Goal: Task Accomplishment & Management: Complete application form

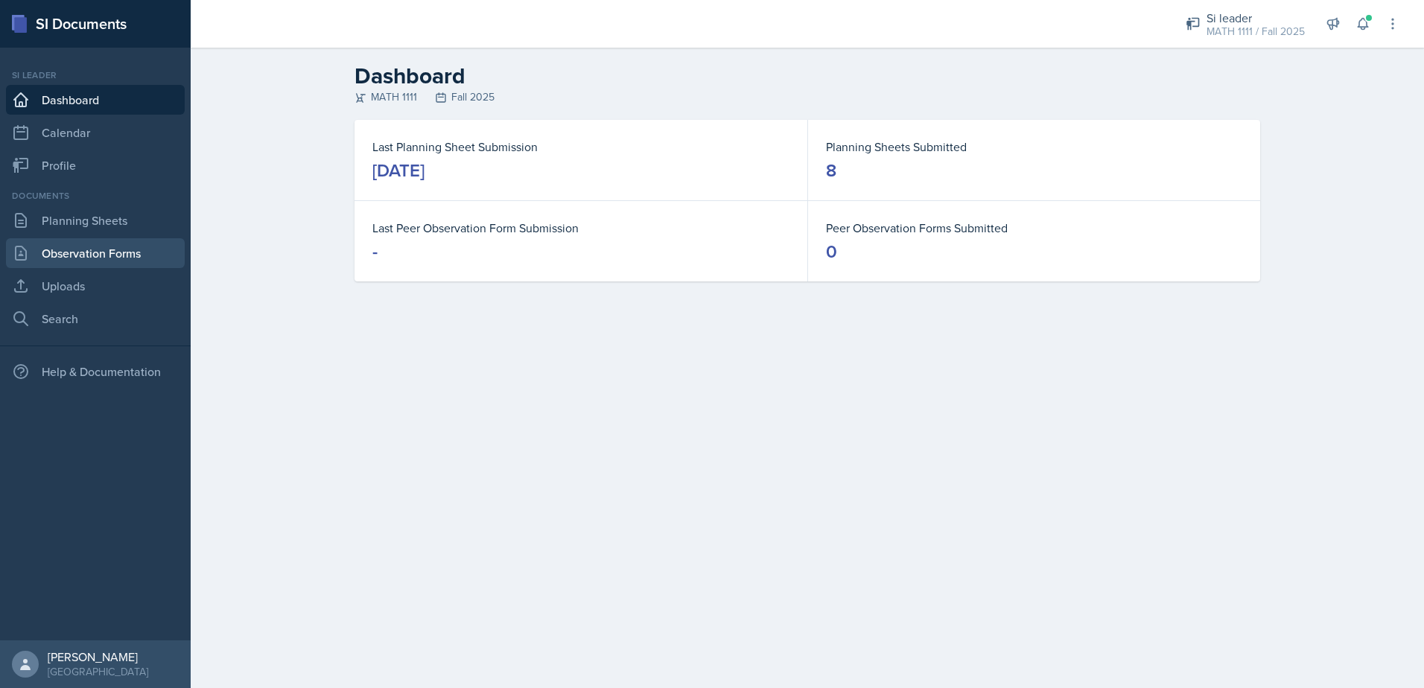
click at [125, 252] on link "Observation Forms" at bounding box center [95, 253] width 179 height 30
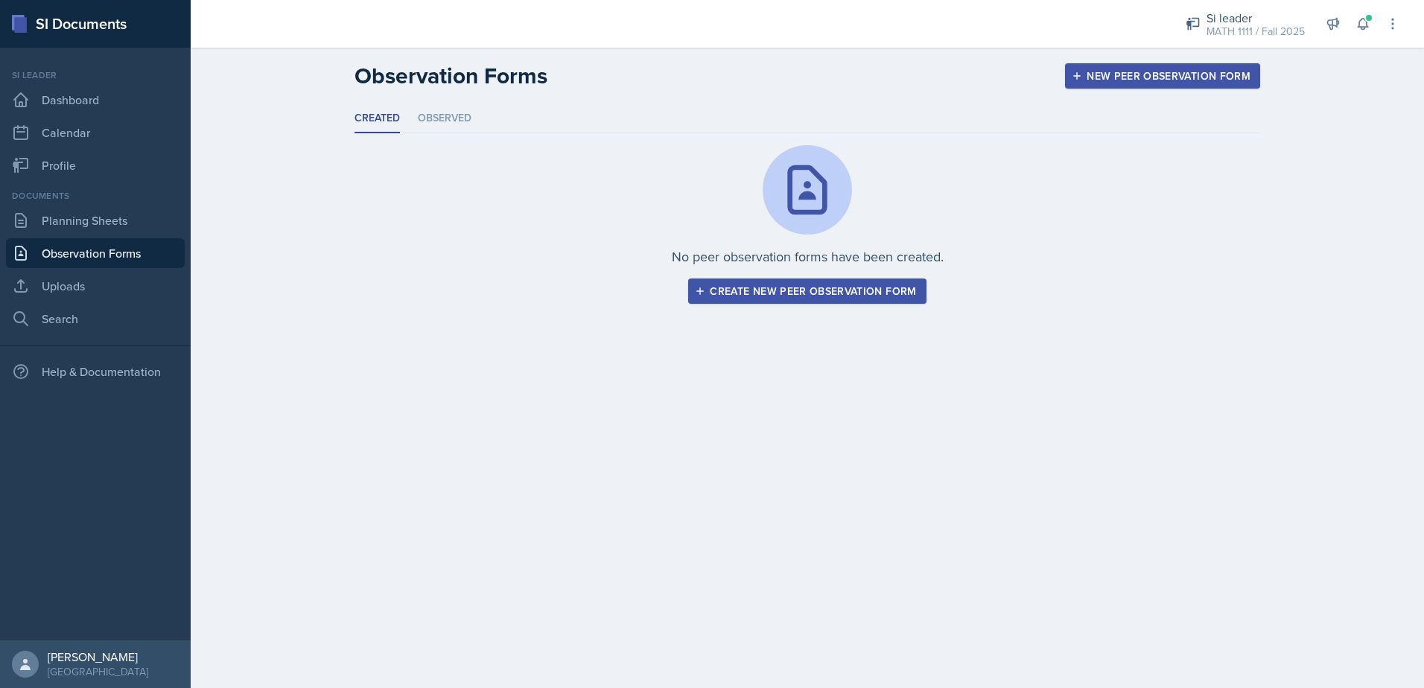
click at [755, 297] on div "Create new peer observation form" at bounding box center [807, 291] width 218 height 12
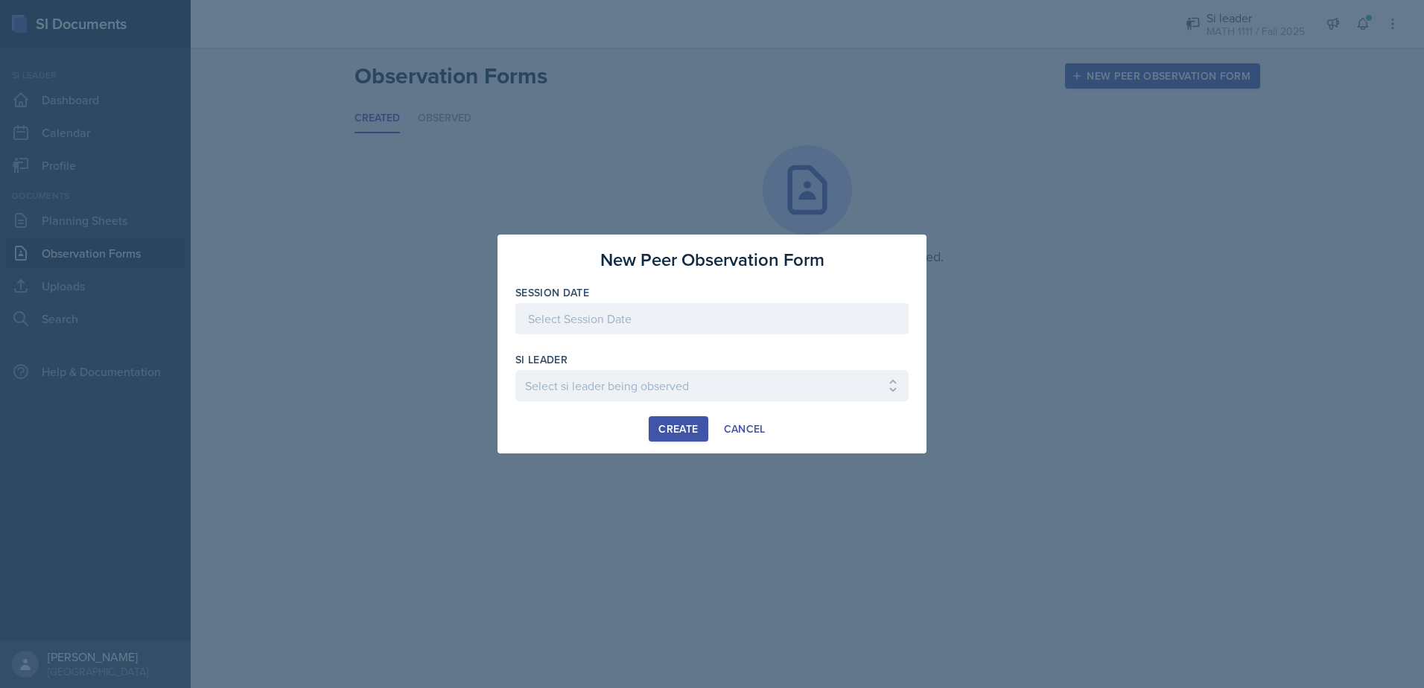
click at [699, 315] on div at bounding box center [712, 318] width 393 height 31
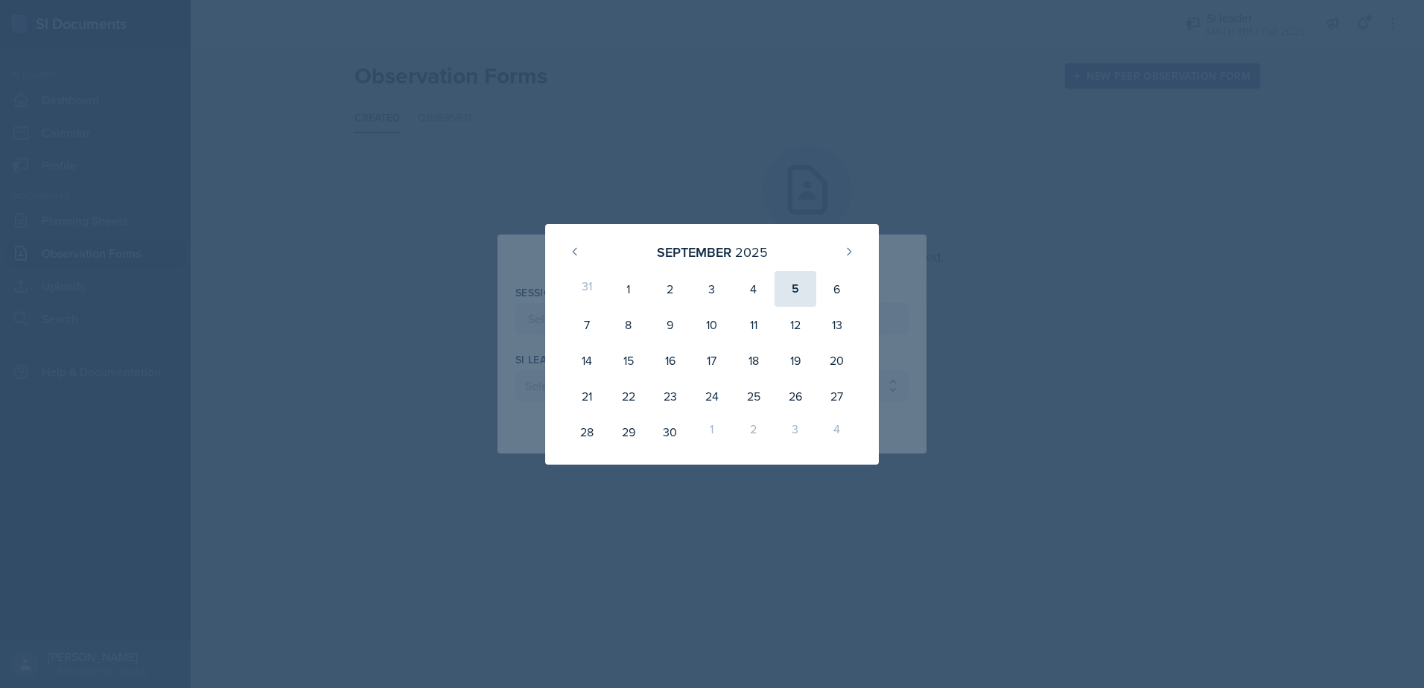
click at [787, 288] on div "5" at bounding box center [796, 289] width 42 height 36
type input "[DATE]"
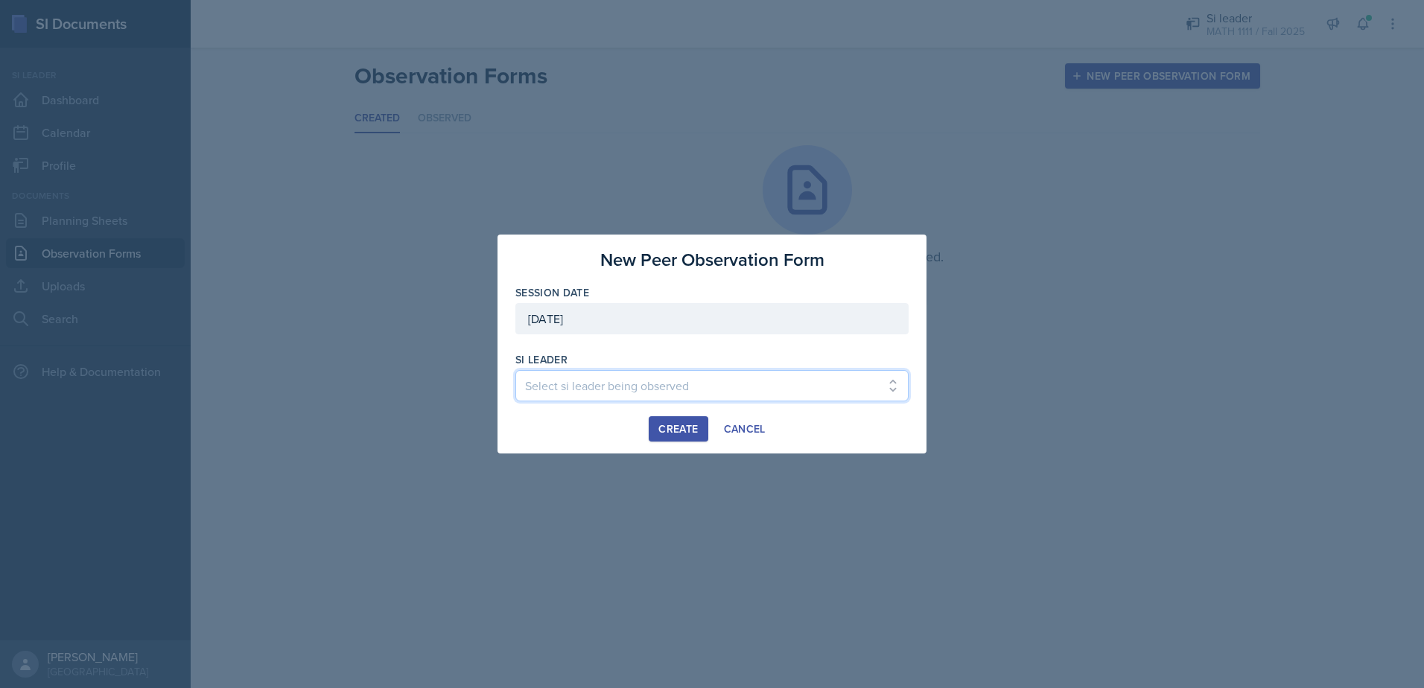
click at [673, 378] on select "Select si leader being observed [PERSON_NAME] / PSYC 2500 / The Phantoms of The…" at bounding box center [712, 385] width 393 height 31
select select "e8f43499-5592-4514-bb2a-04d6e76df90f"
click at [516, 370] on select "Select si leader being observed [PERSON_NAME] / PSYC 2500 / The Phantoms of The…" at bounding box center [712, 385] width 393 height 31
click at [685, 433] on div "Create" at bounding box center [678, 429] width 39 height 12
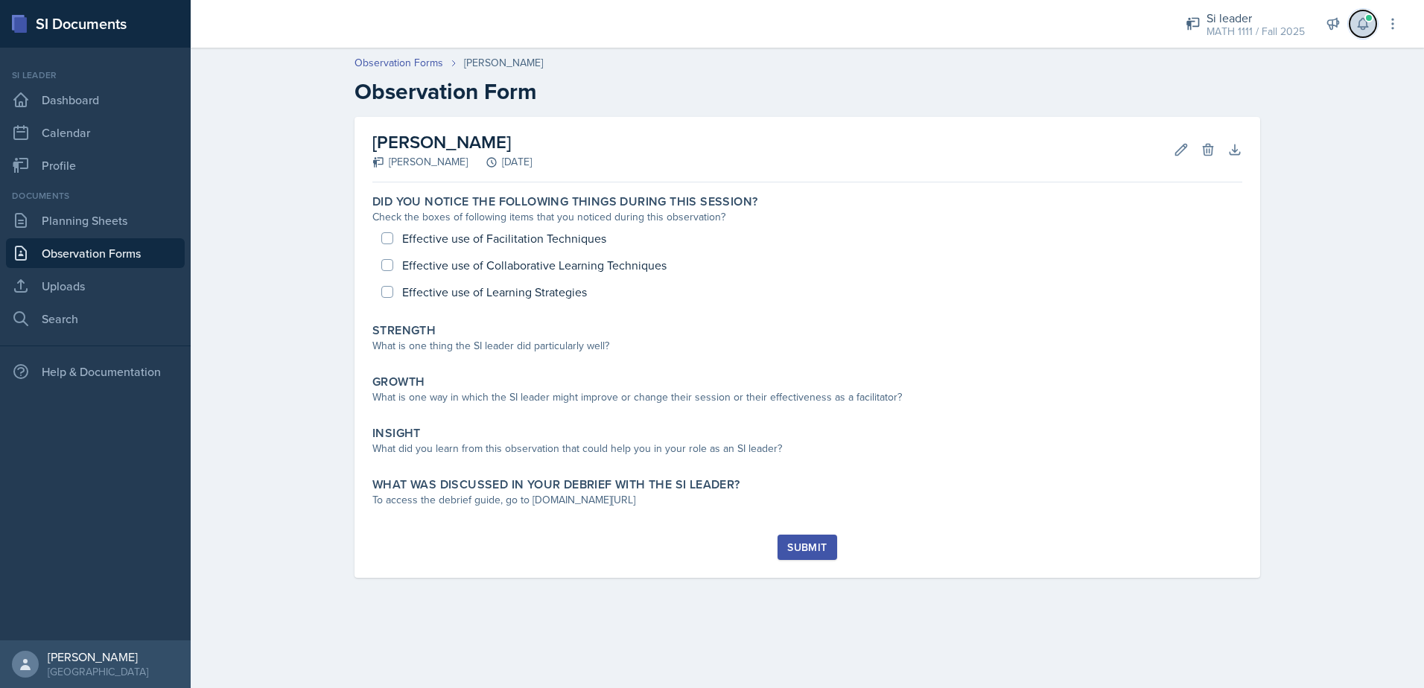
click at [1373, 22] on button at bounding box center [1363, 23] width 27 height 27
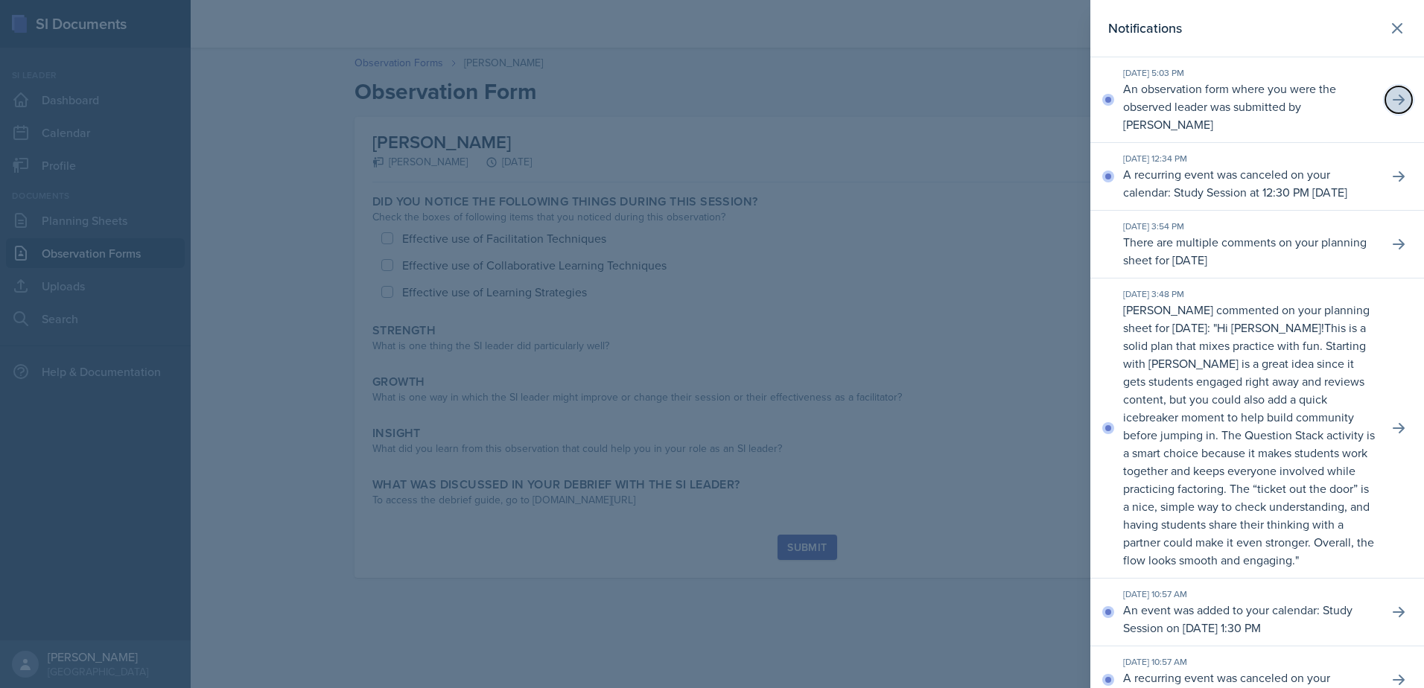
click at [1392, 101] on icon at bounding box center [1399, 99] width 15 height 15
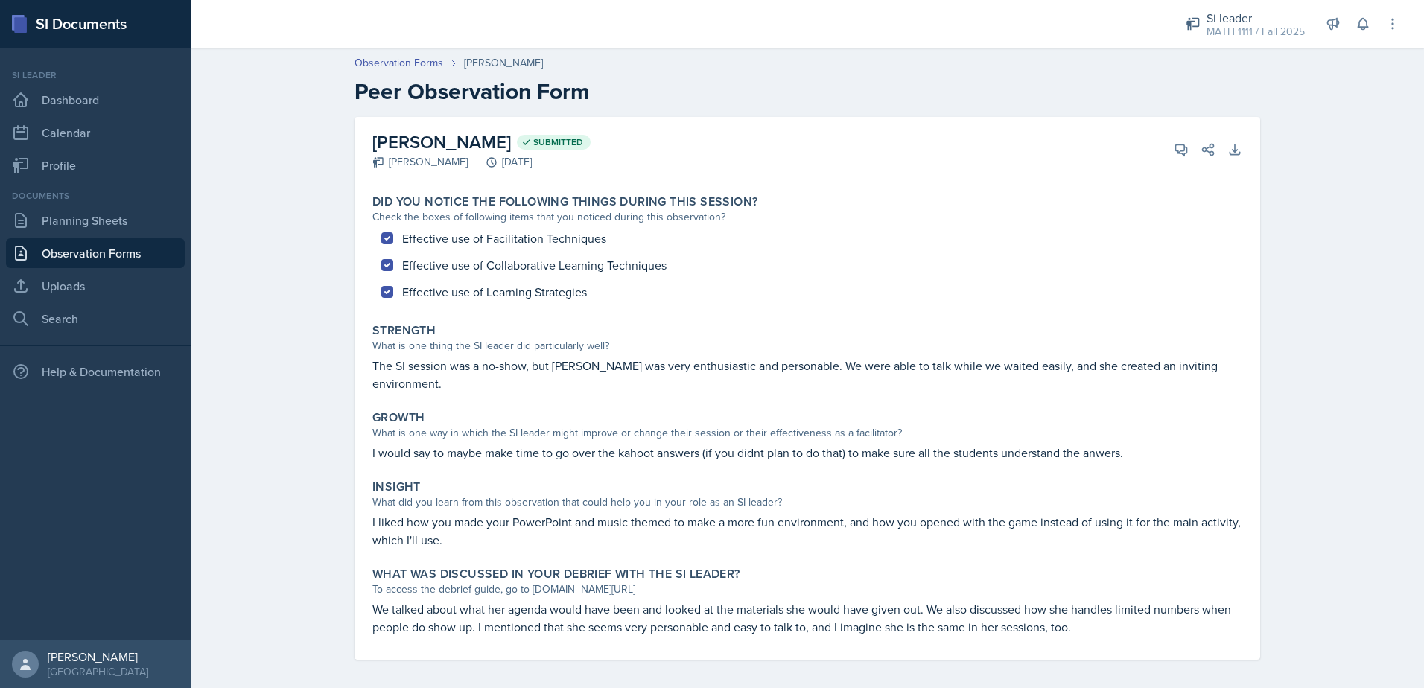
click at [109, 243] on link "Observation Forms" at bounding box center [95, 253] width 179 height 30
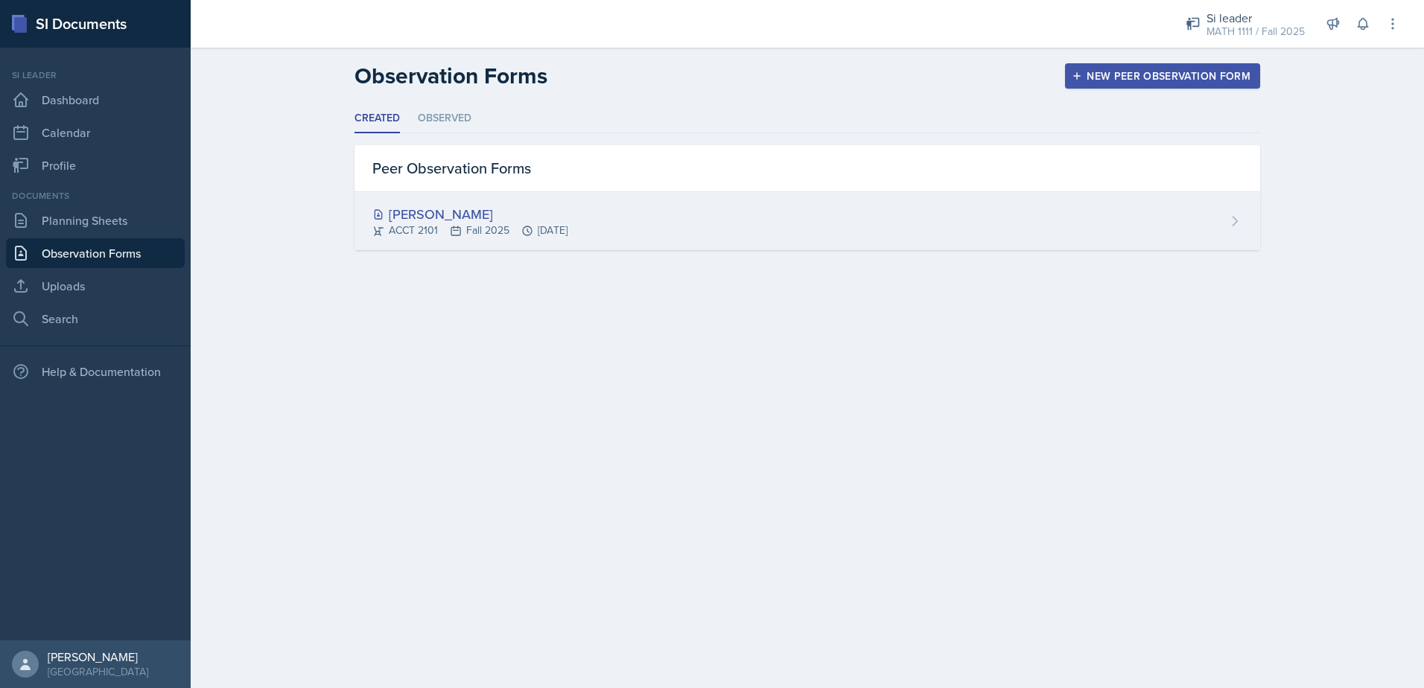
click at [415, 212] on div "[PERSON_NAME]" at bounding box center [470, 214] width 195 height 20
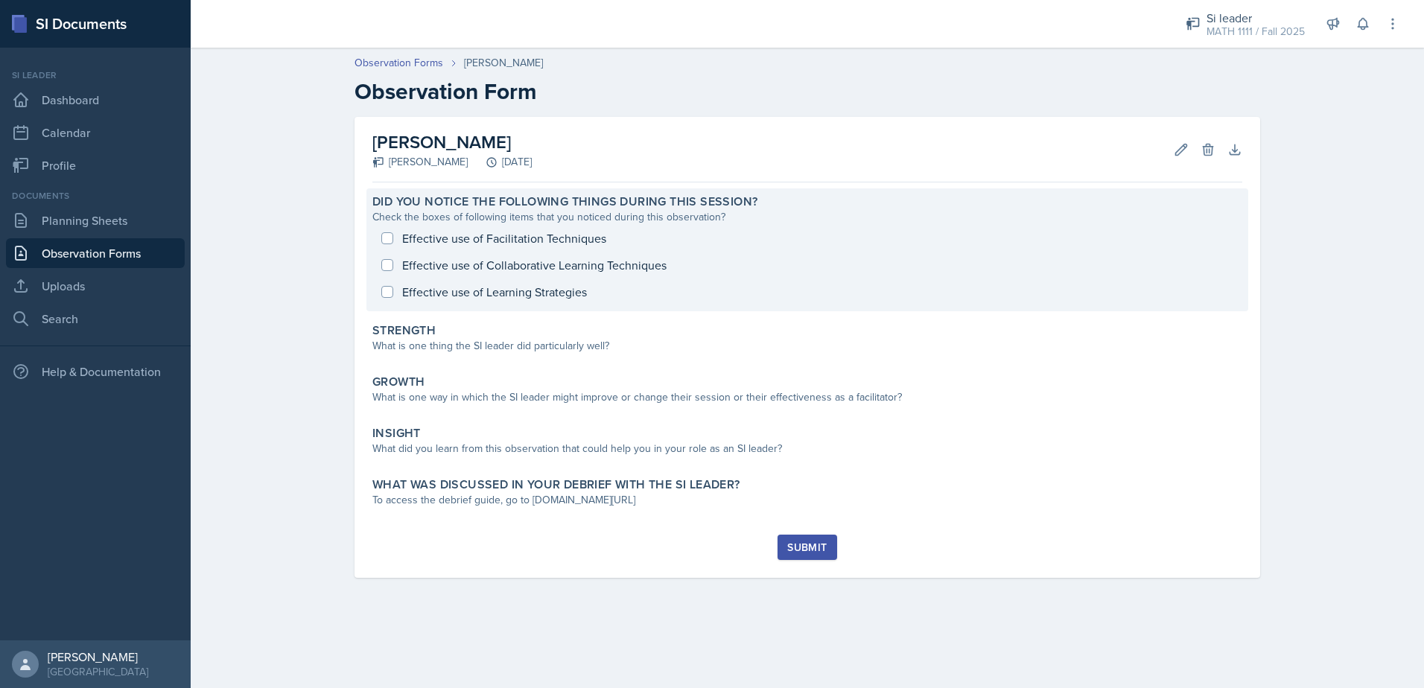
click at [386, 239] on div "Effective use of Facilitation Techniques Effective use of Collaborative Learnin…" at bounding box center [808, 265] width 870 height 80
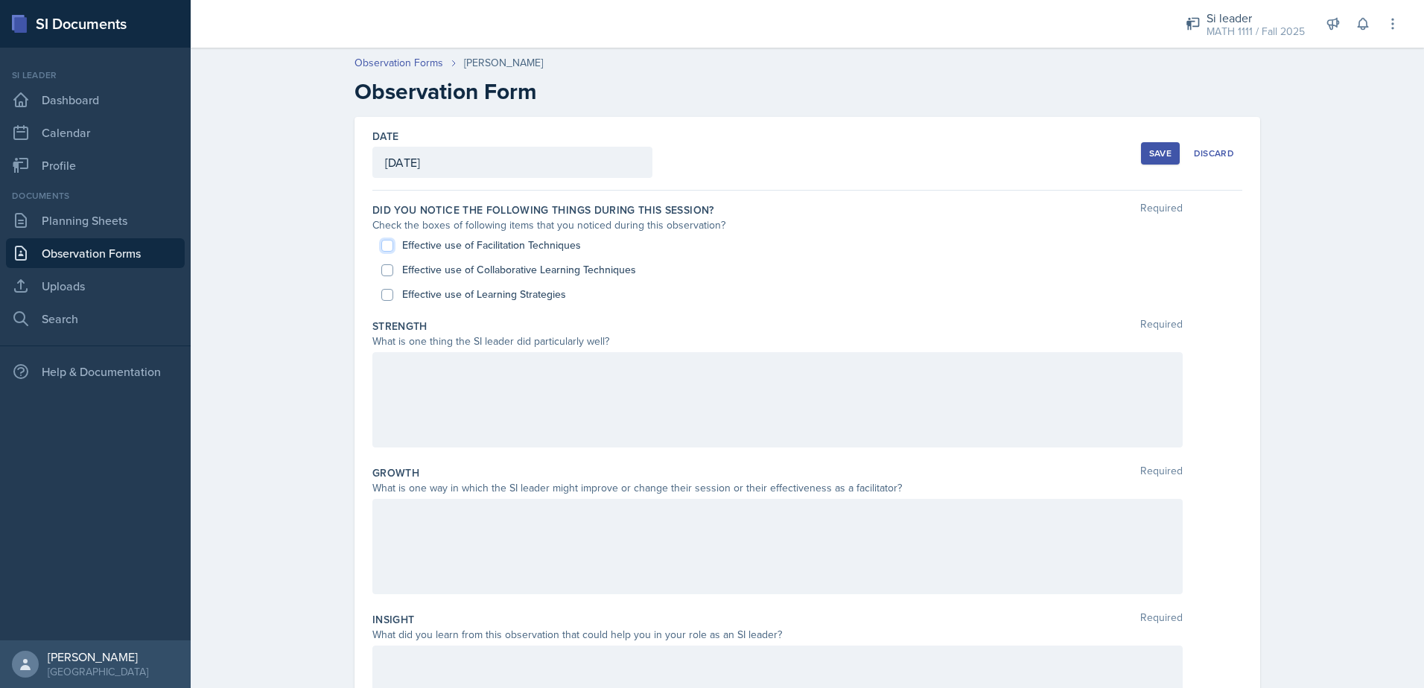
click at [384, 244] on input "Effective use of Facilitation Techniques" at bounding box center [387, 246] width 12 height 12
checkbox input "true"
click at [385, 274] on input "Effective use of Collaborative Learning Techniques" at bounding box center [387, 270] width 12 height 12
checkbox input "true"
click at [385, 297] on input "Effective use of Learning Strategies" at bounding box center [387, 295] width 12 height 12
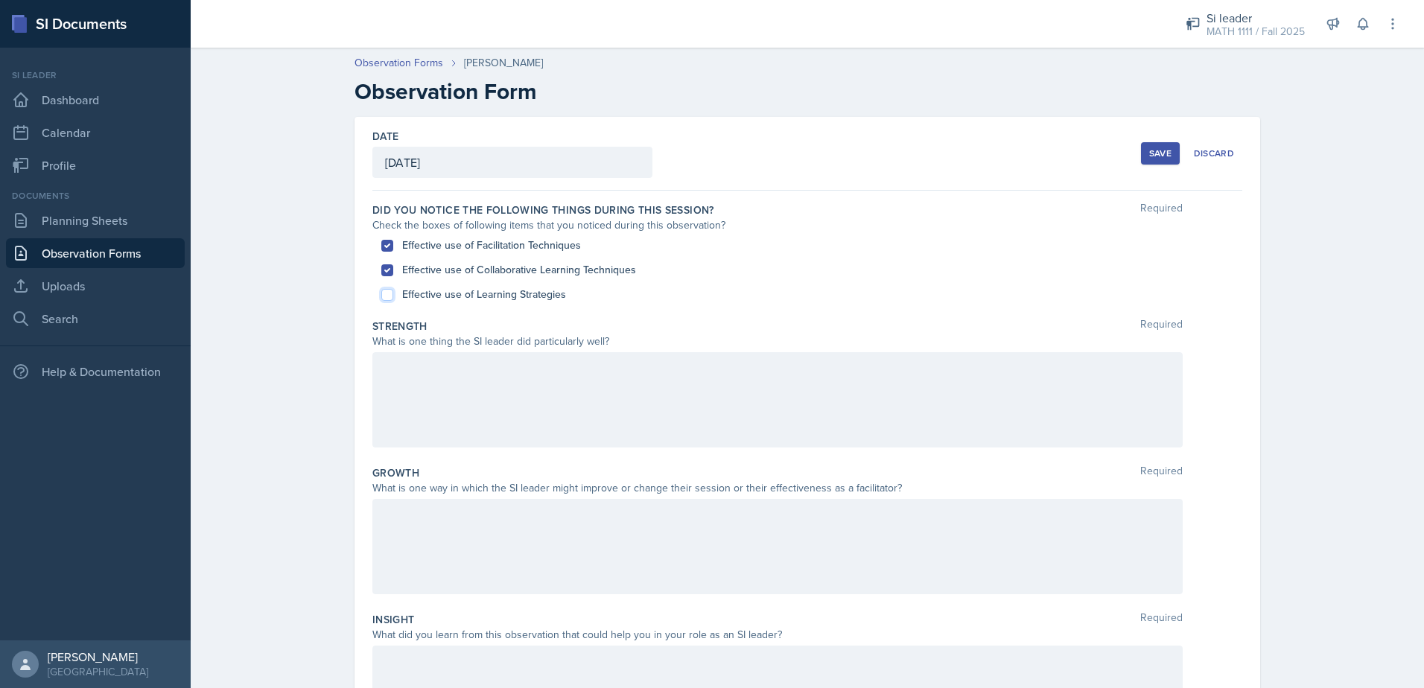
checkbox input "true"
click at [797, 396] on div at bounding box center [778, 399] width 811 height 95
click at [469, 370] on icon at bounding box center [476, 368] width 15 height 15
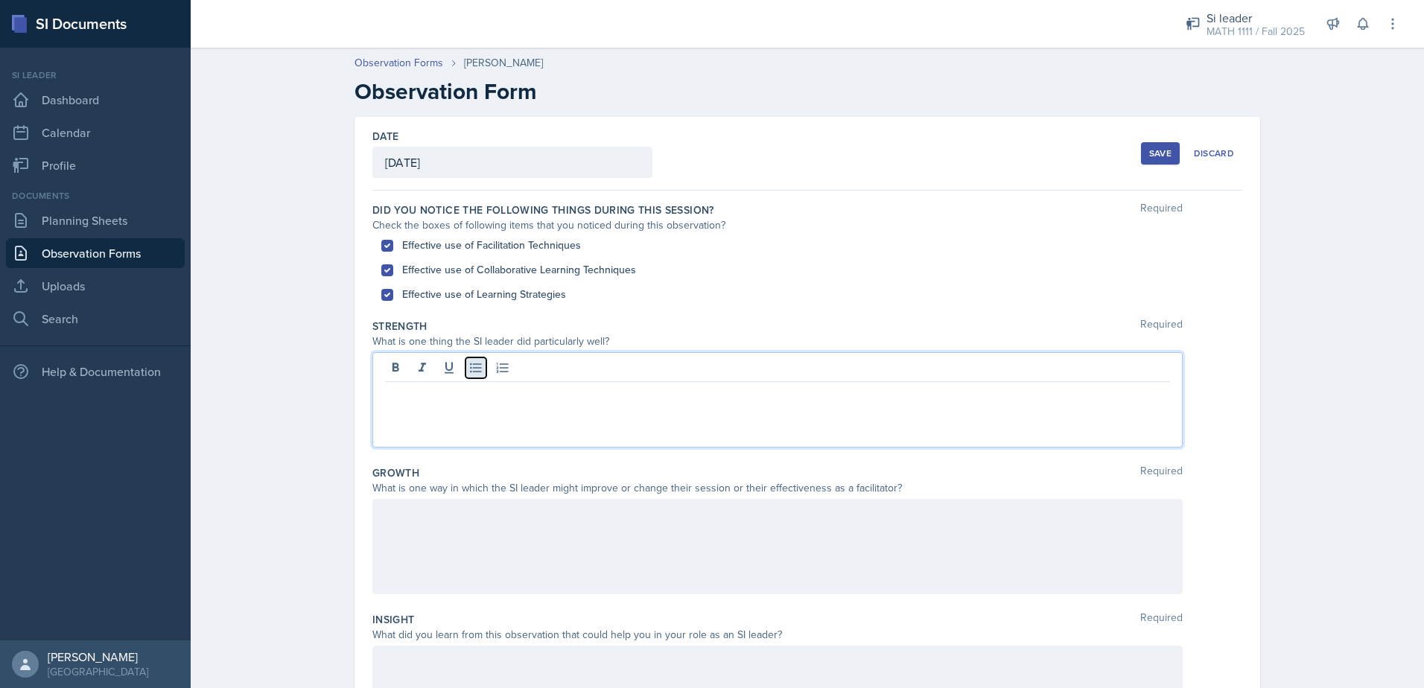
click at [469, 369] on icon at bounding box center [476, 368] width 15 height 15
drag, startPoint x: 723, startPoint y: 394, endPoint x: 367, endPoint y: 400, distance: 356.2
click at [373, 400] on div "Listening to what the student needs (only one student attended)." at bounding box center [778, 399] width 811 height 95
click at [469, 370] on icon at bounding box center [476, 368] width 15 height 15
click at [747, 399] on p "Listening to what the student needs (only one student attended)." at bounding box center [783, 394] width 773 height 18
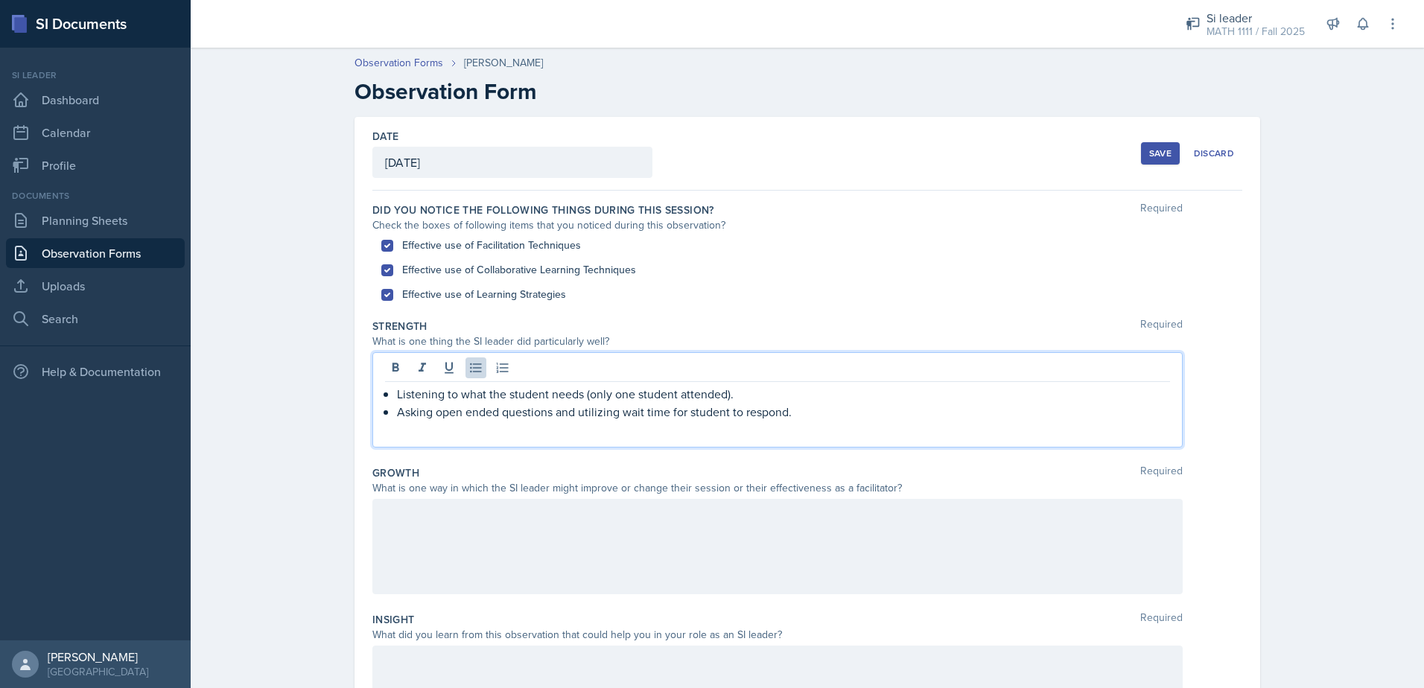
click at [845, 410] on p "Asking open ended questions and utilizing wait time for student to respond." at bounding box center [783, 412] width 773 height 18
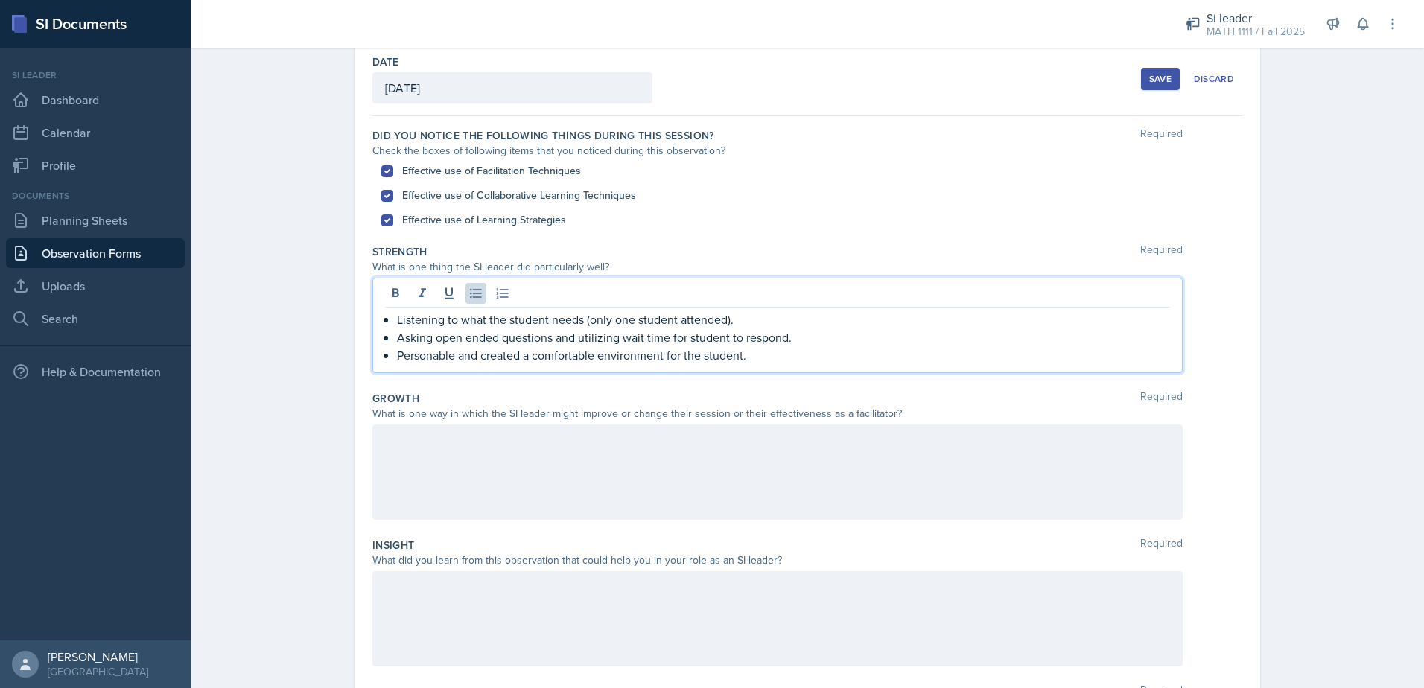
click at [849, 466] on div at bounding box center [778, 472] width 811 height 95
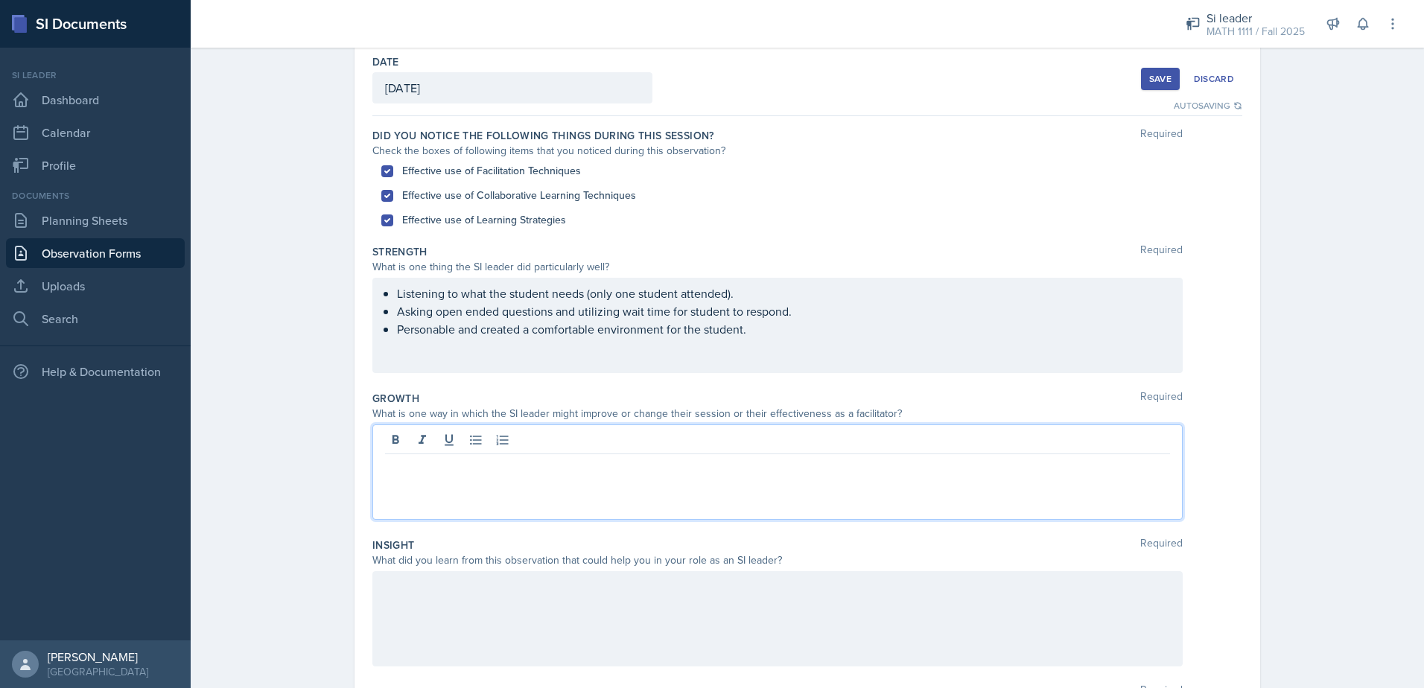
scroll to position [101, 0]
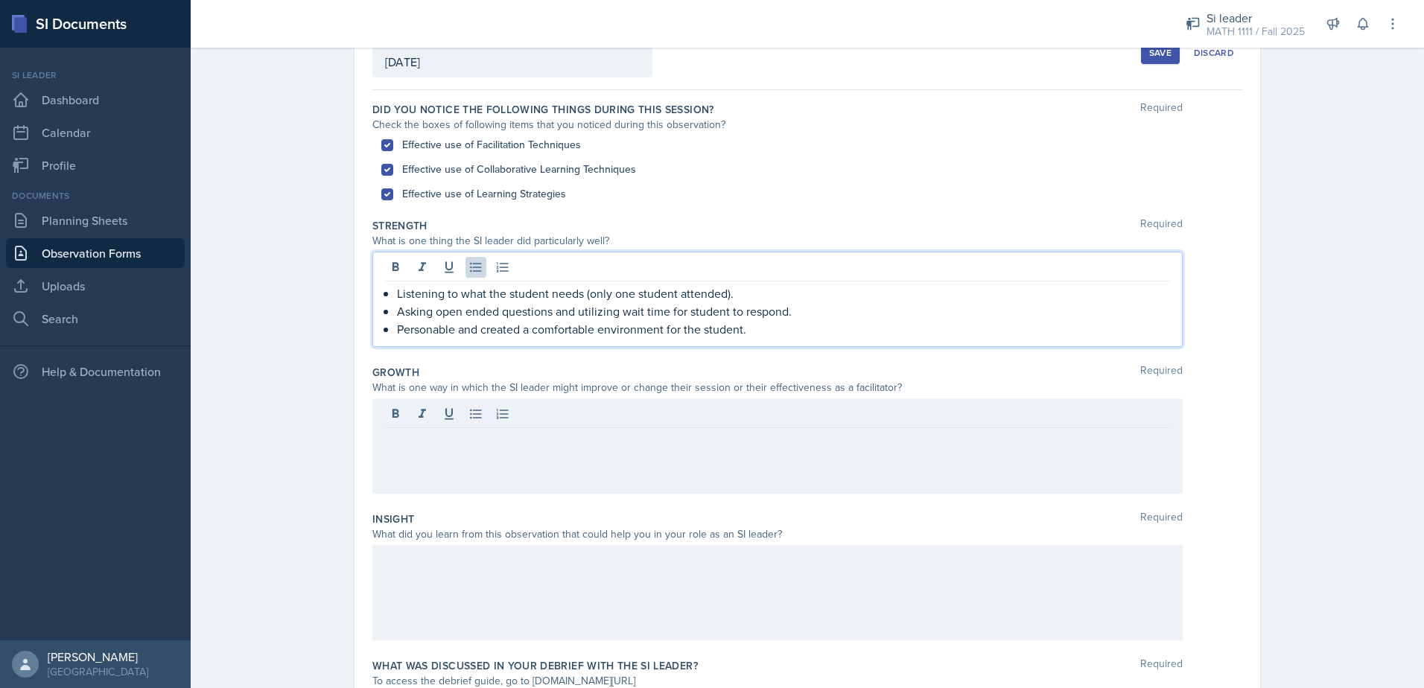
click at [779, 311] on ul "Listening to what the student needs (only one student attended). Asking open en…" at bounding box center [783, 312] width 773 height 54
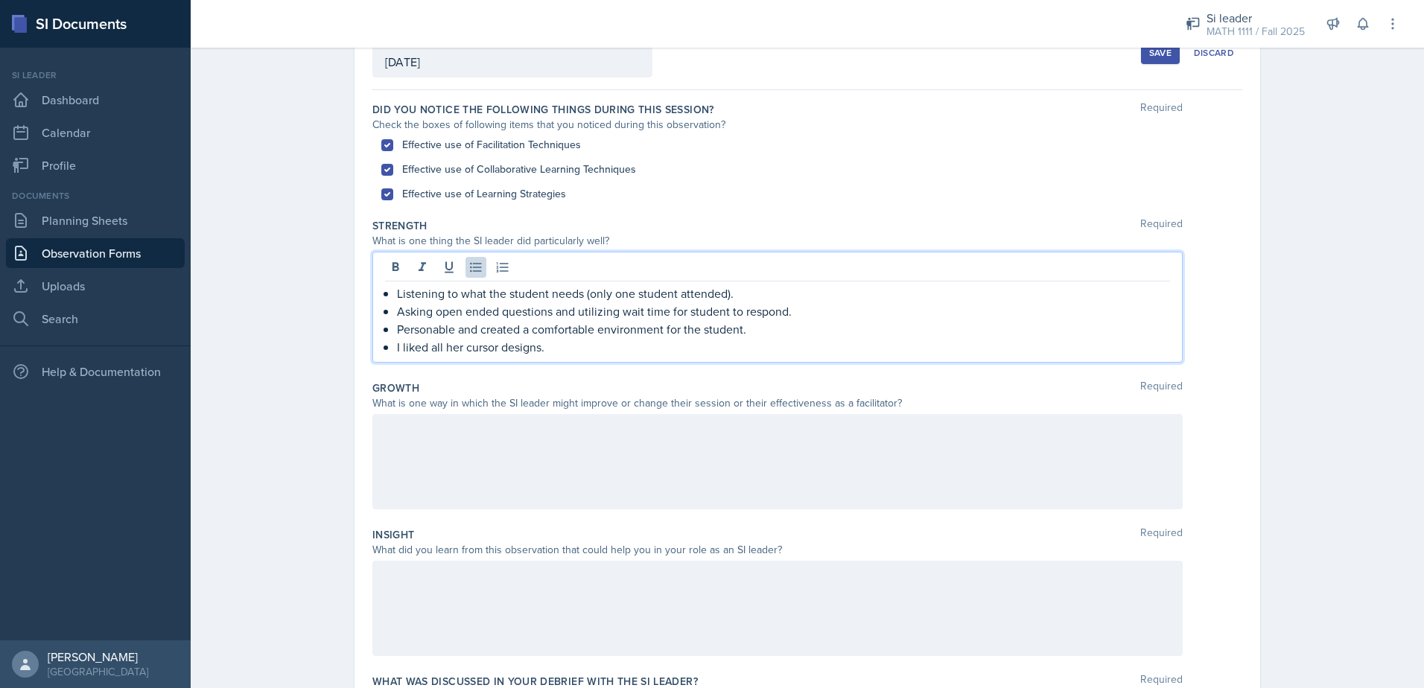
click at [556, 435] on div at bounding box center [778, 461] width 811 height 95
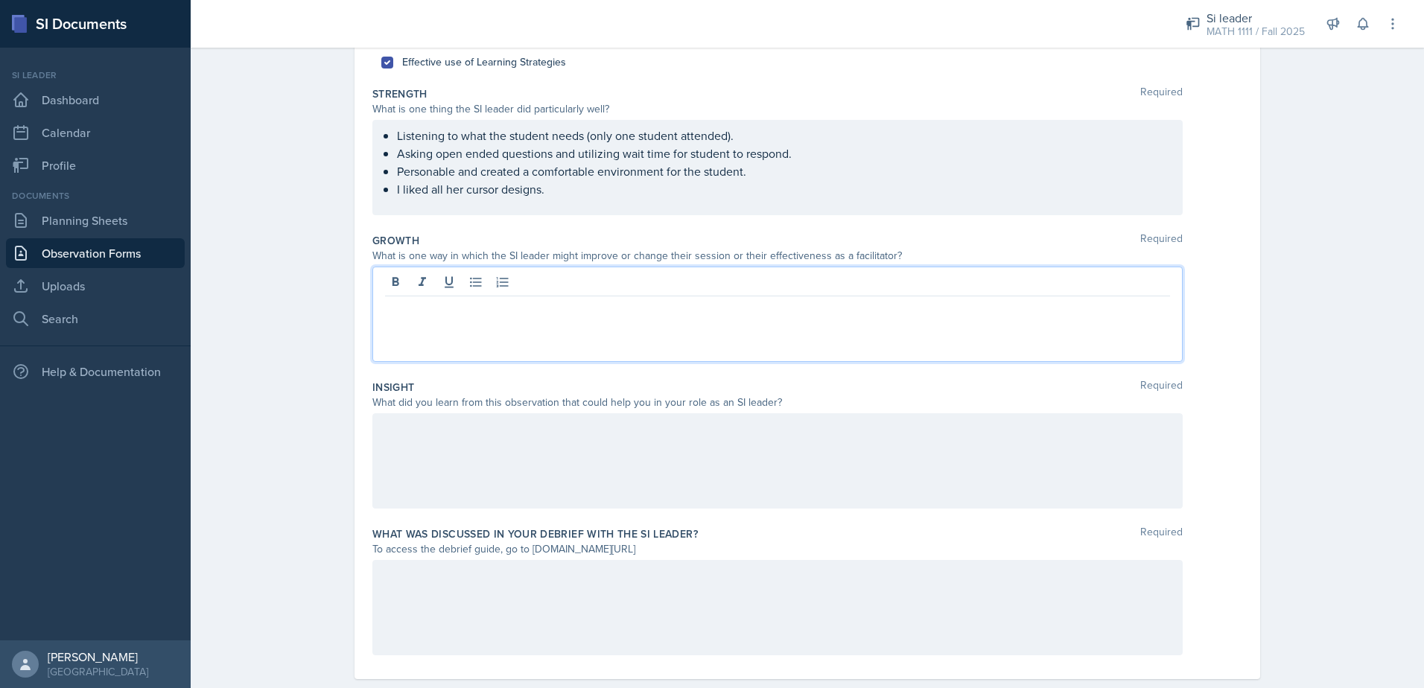
scroll to position [259, 0]
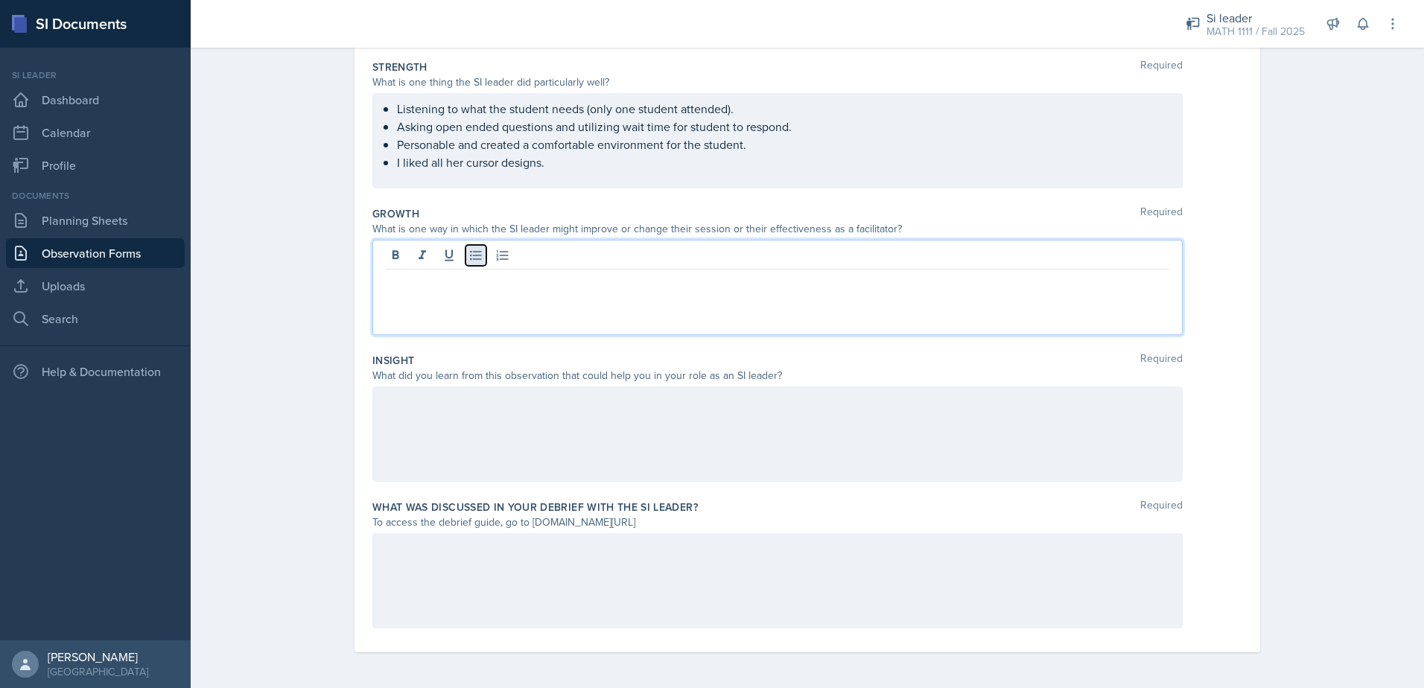
click at [473, 260] on icon at bounding box center [476, 255] width 15 height 15
click at [488, 279] on p "Occasionally" at bounding box center [783, 282] width 773 height 18
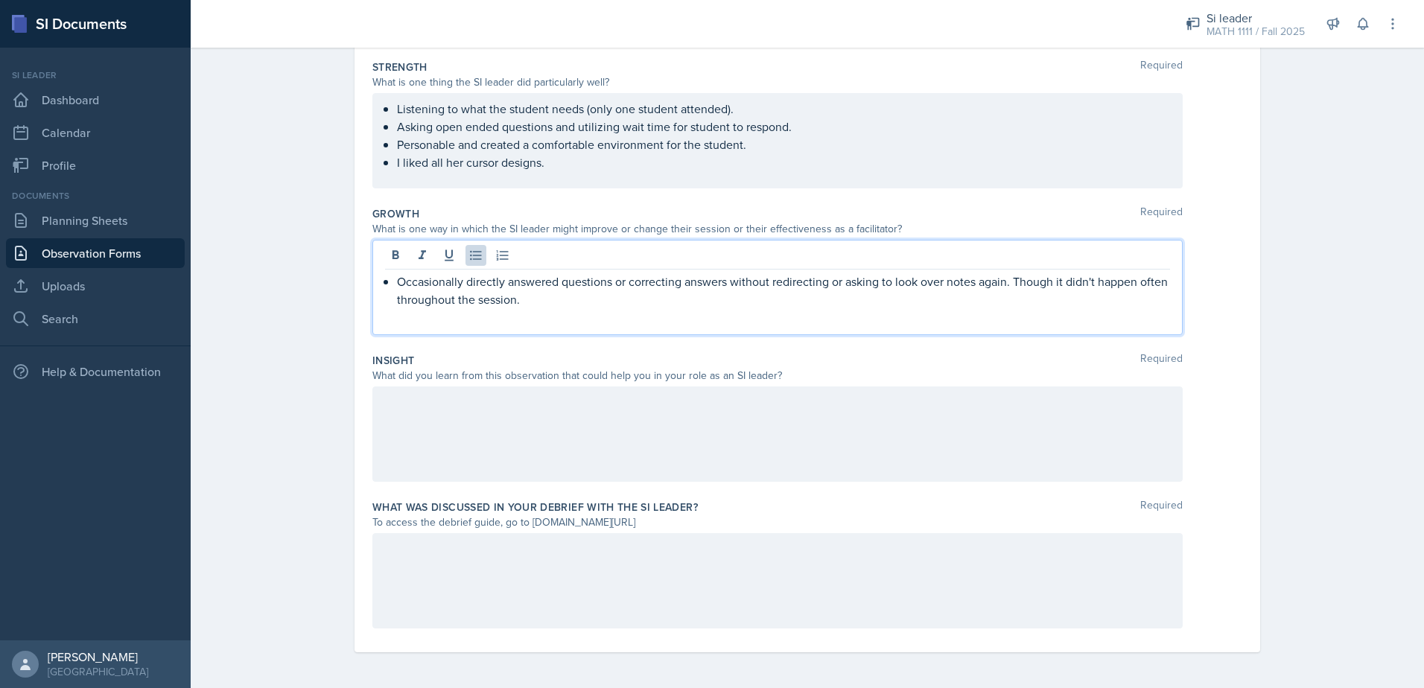
click at [791, 430] on div at bounding box center [778, 434] width 811 height 95
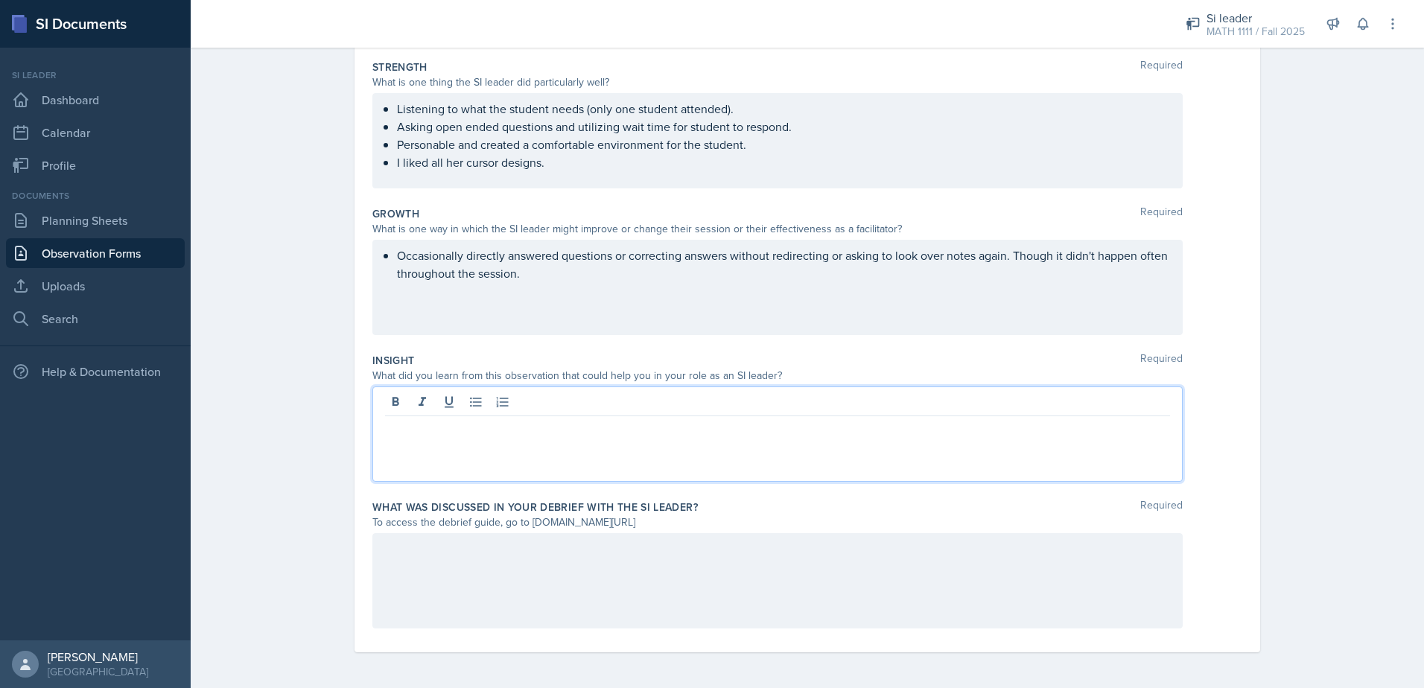
click at [549, 277] on p "Occasionally directly answered questions or correcting answers without redirect…" at bounding box center [783, 265] width 773 height 36
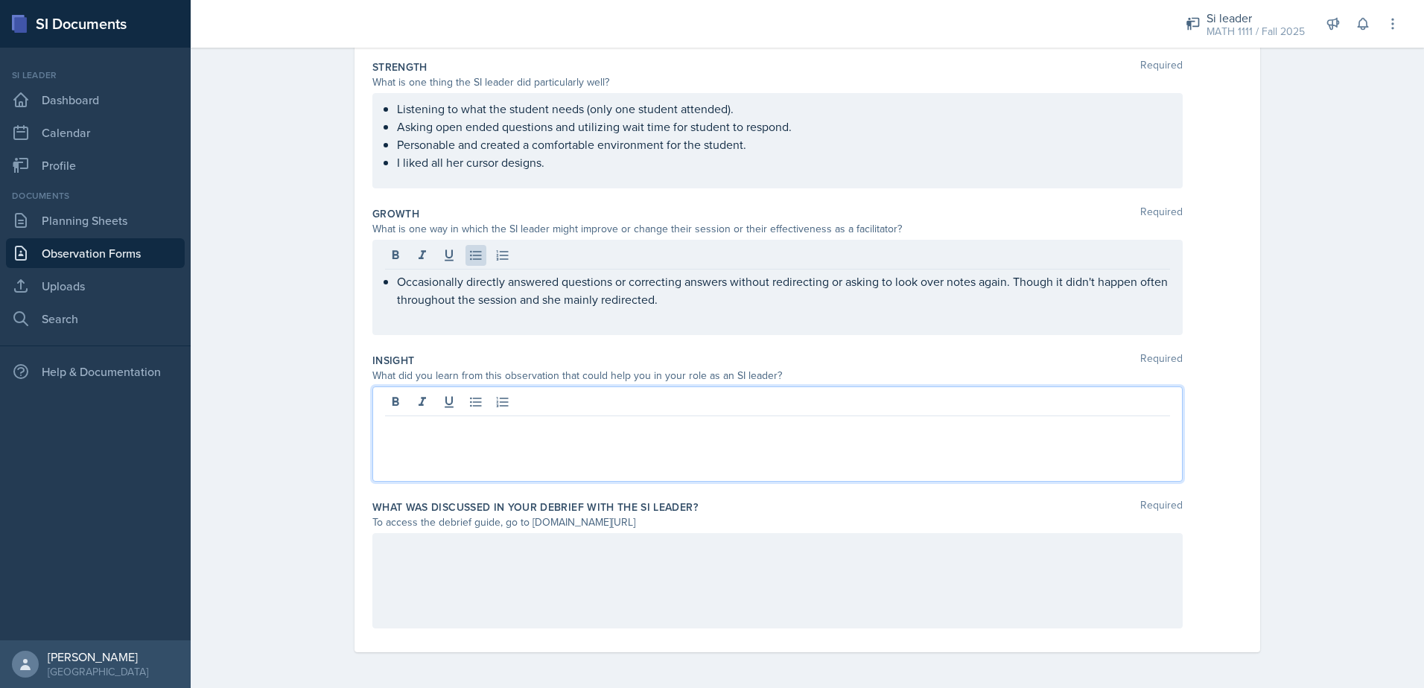
click at [548, 409] on div at bounding box center [778, 434] width 811 height 95
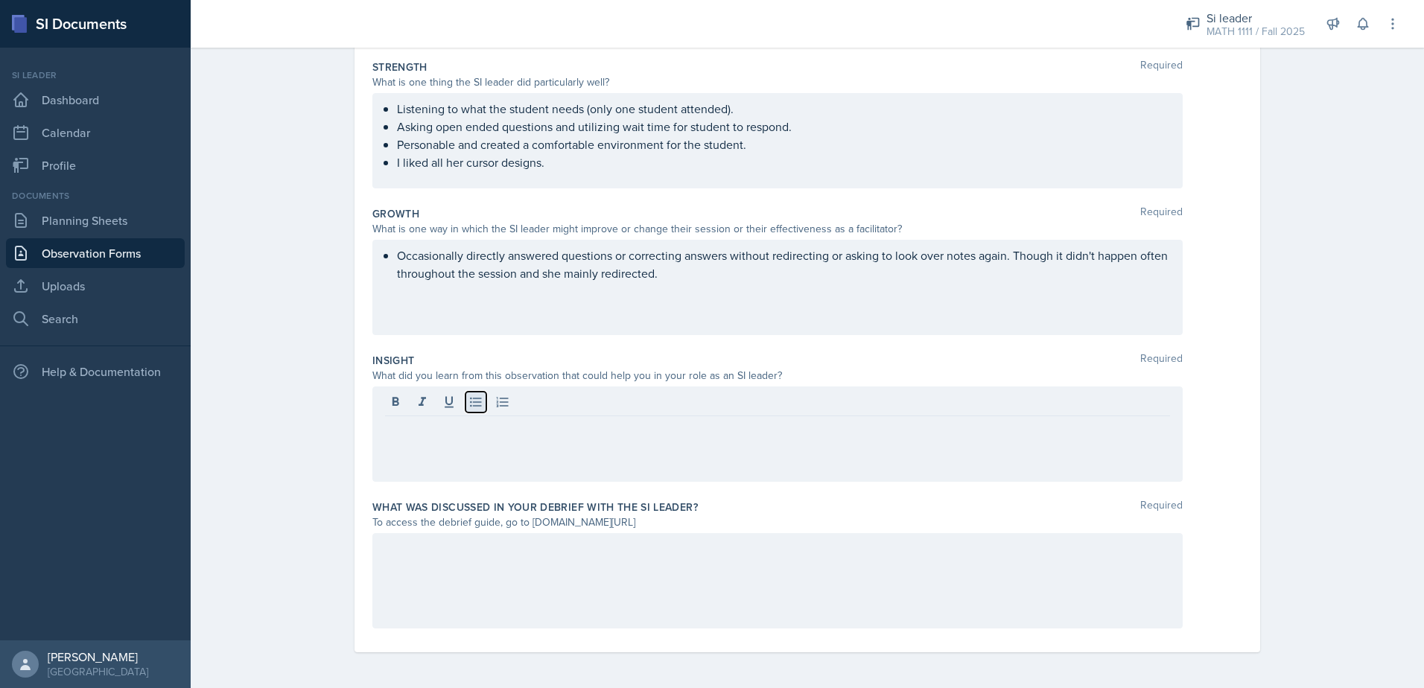
click at [475, 403] on icon at bounding box center [476, 402] width 15 height 15
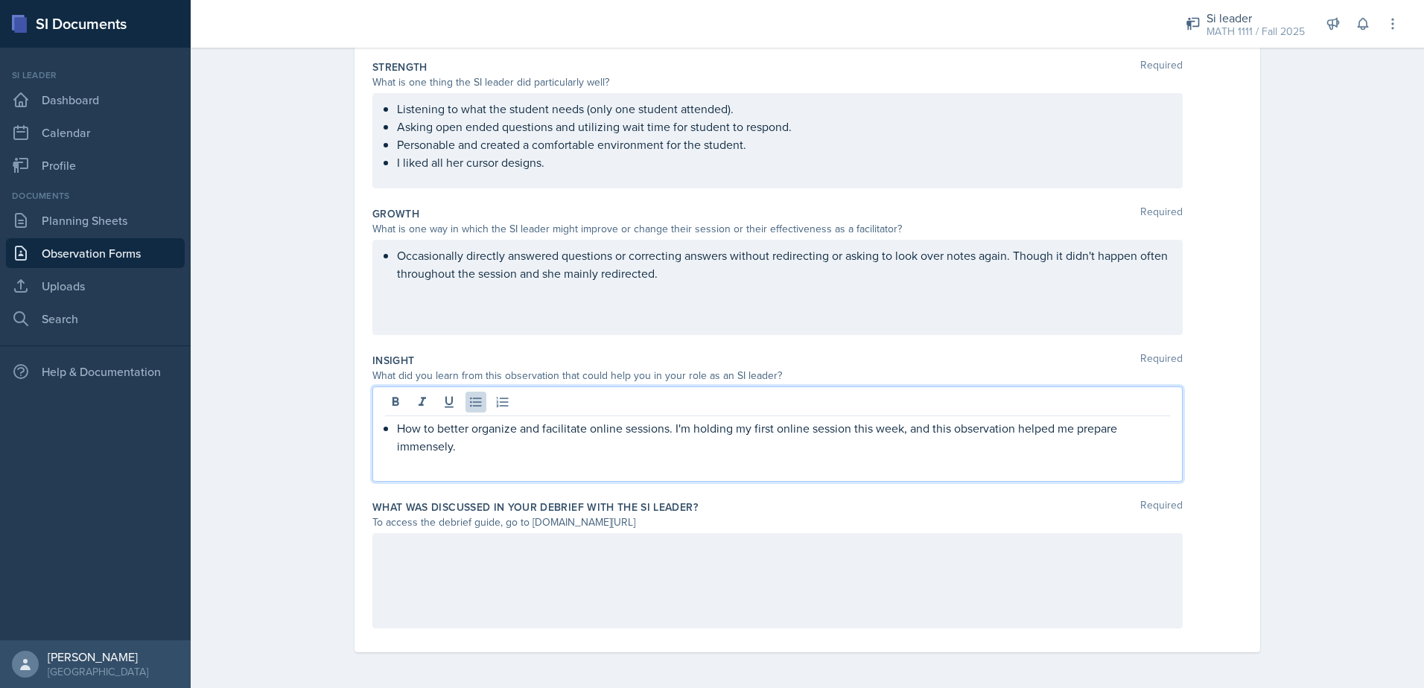
click at [456, 592] on div at bounding box center [778, 580] width 811 height 95
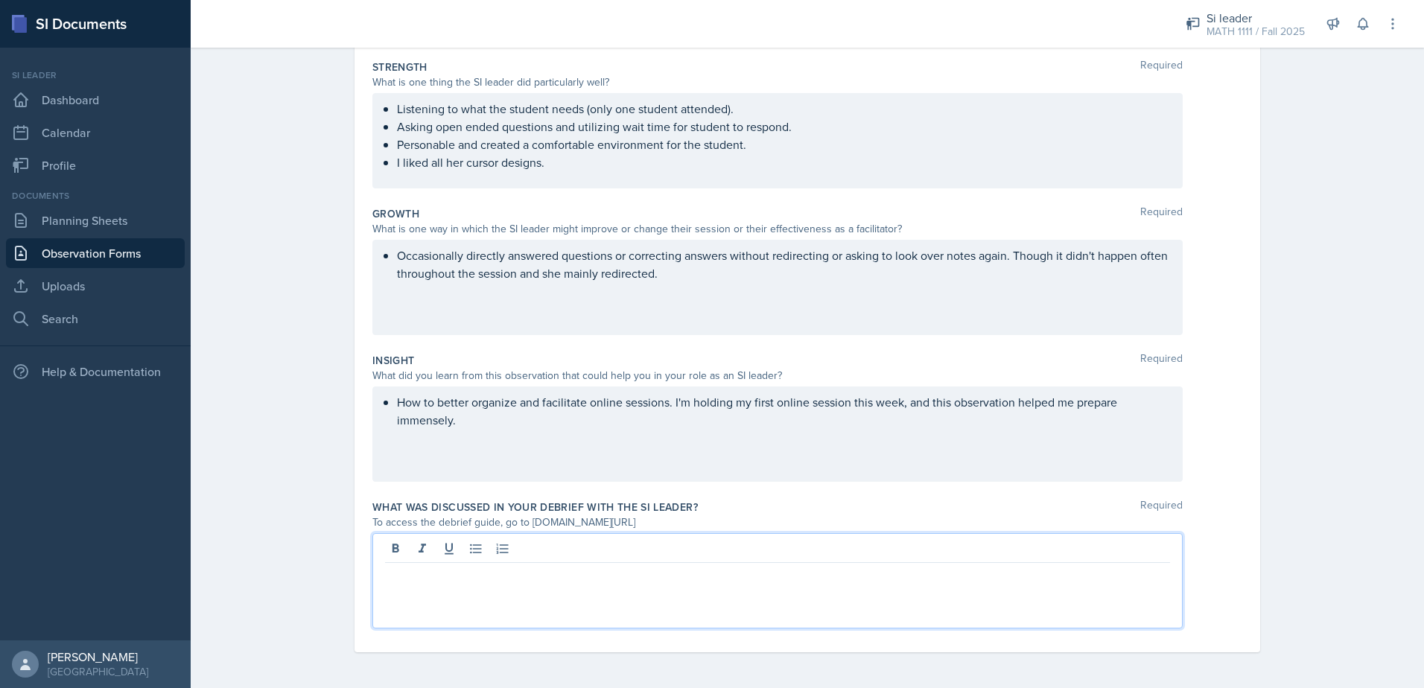
click at [511, 274] on p "Occasionally directly answered questions or correcting answers without redirect…" at bounding box center [783, 265] width 773 height 36
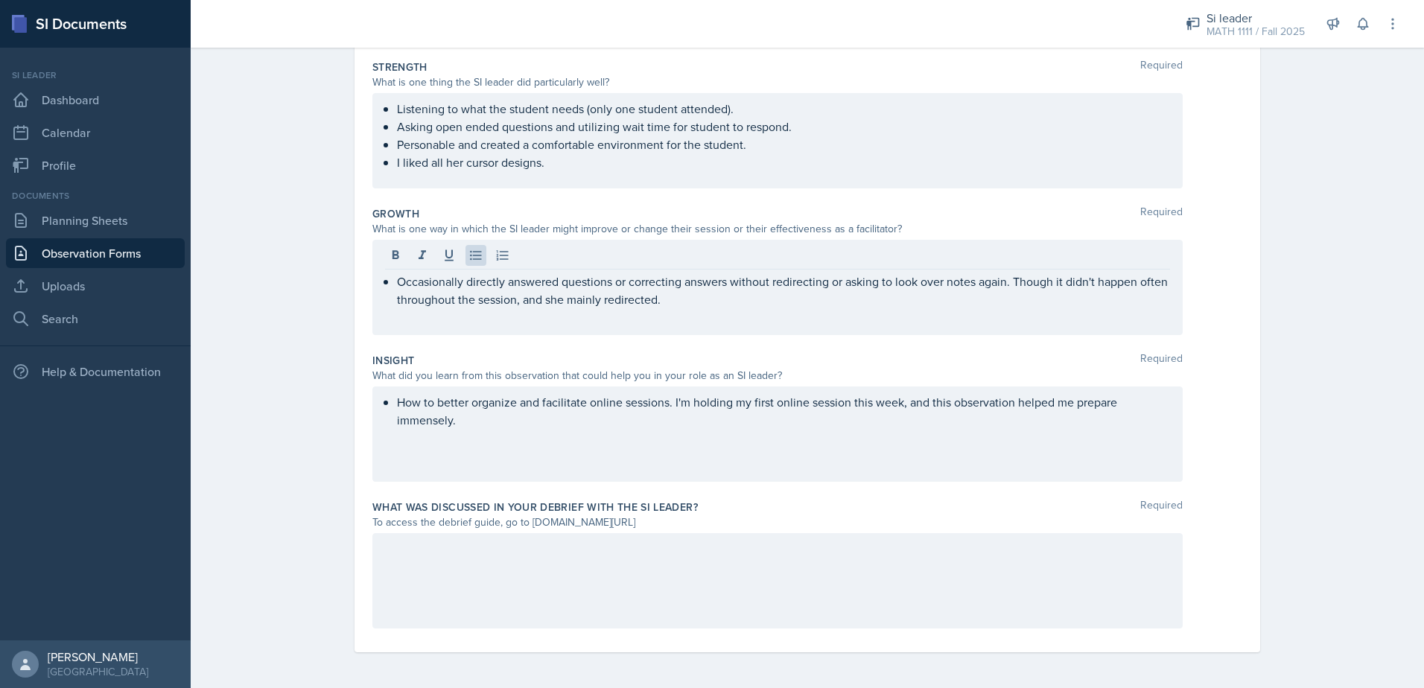
click at [643, 577] on div at bounding box center [778, 580] width 811 height 95
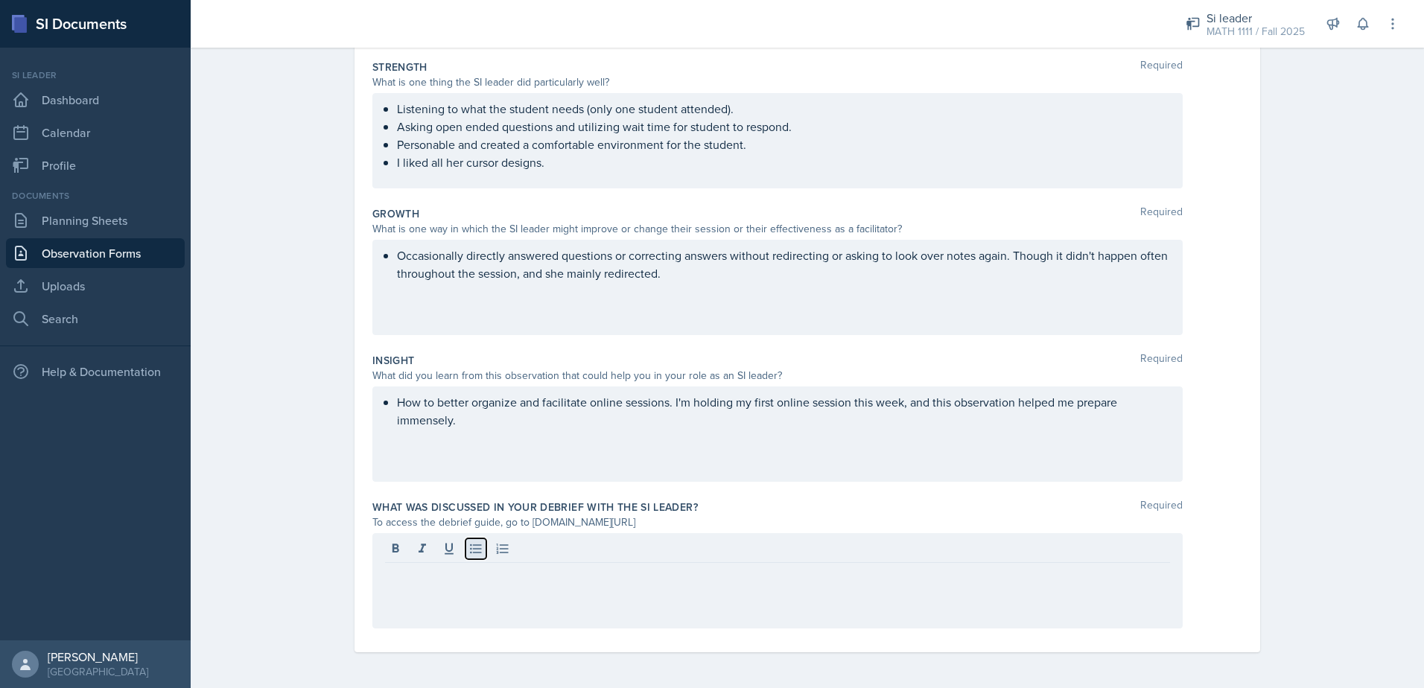
click at [469, 548] on icon at bounding box center [476, 549] width 15 height 15
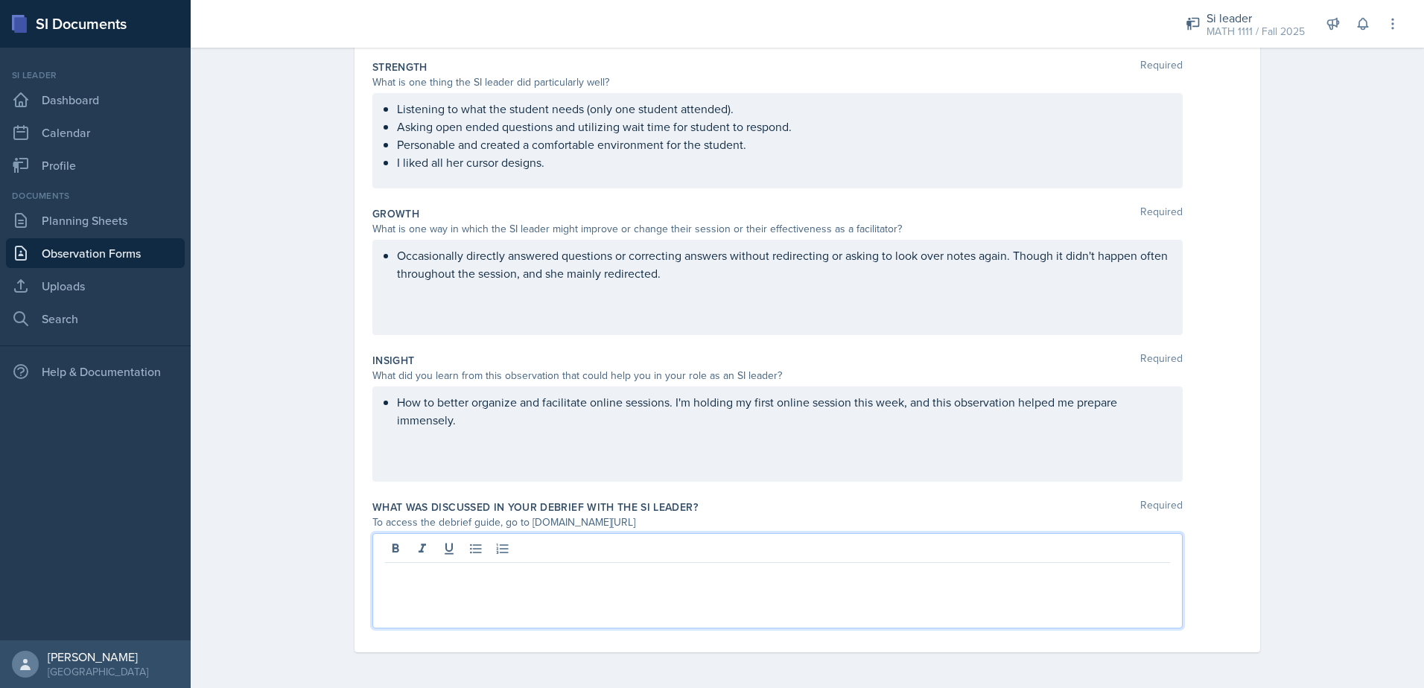
click at [604, 596] on div at bounding box center [778, 580] width 811 height 95
drag, startPoint x: 498, startPoint y: 579, endPoint x: 362, endPoint y: 571, distance: 136.6
click at [362, 571] on div "Date [DATE] [DATE] 31 1 2 3 4 5 6 7 8 9 10 11 12 13 14 15 16 17 18 19 20 21 22 …" at bounding box center [808, 255] width 906 height 795
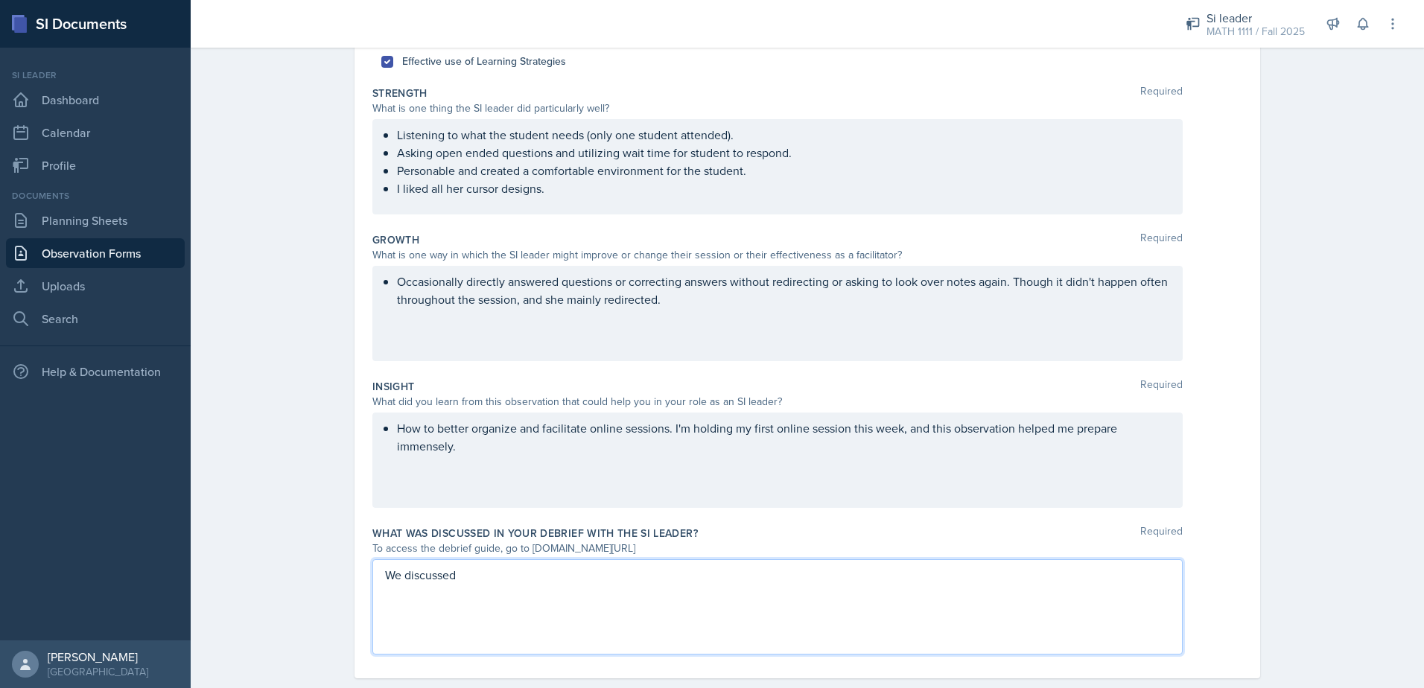
click at [464, 587] on div "We discussed" at bounding box center [778, 607] width 811 height 95
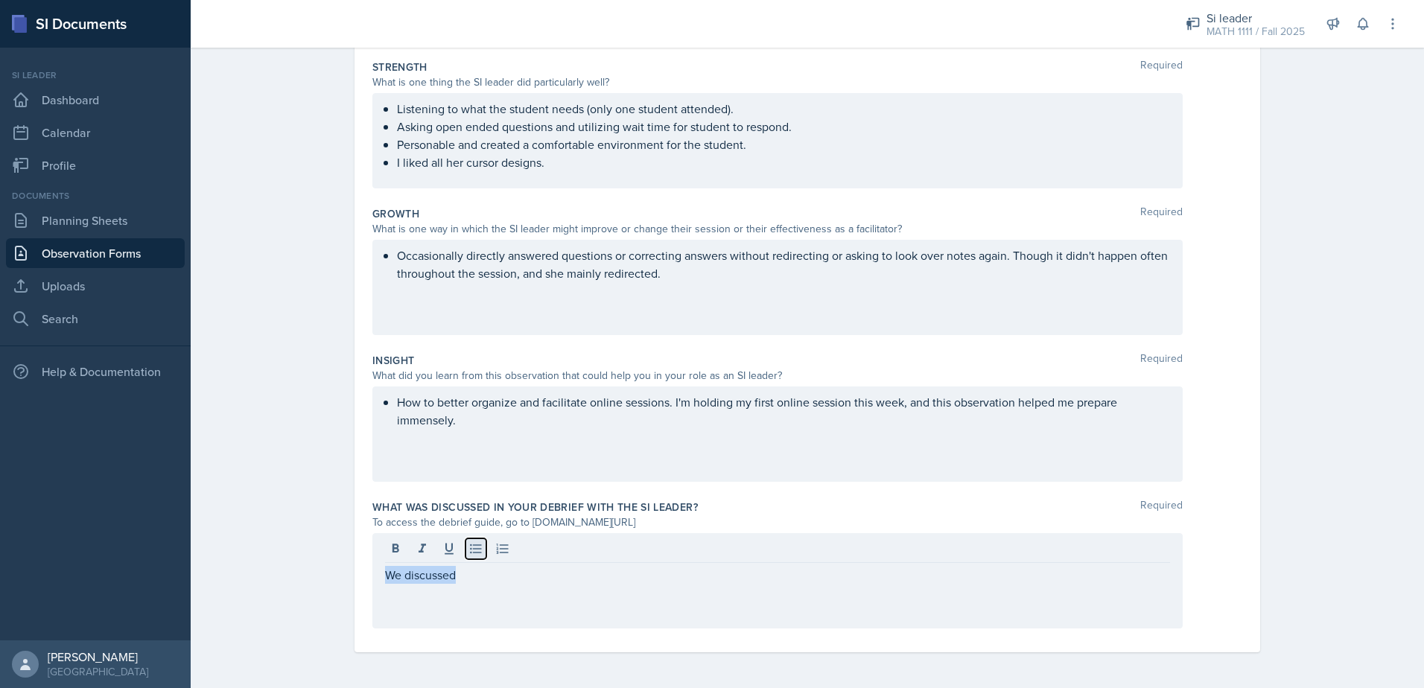
click at [466, 557] on button at bounding box center [476, 549] width 21 height 21
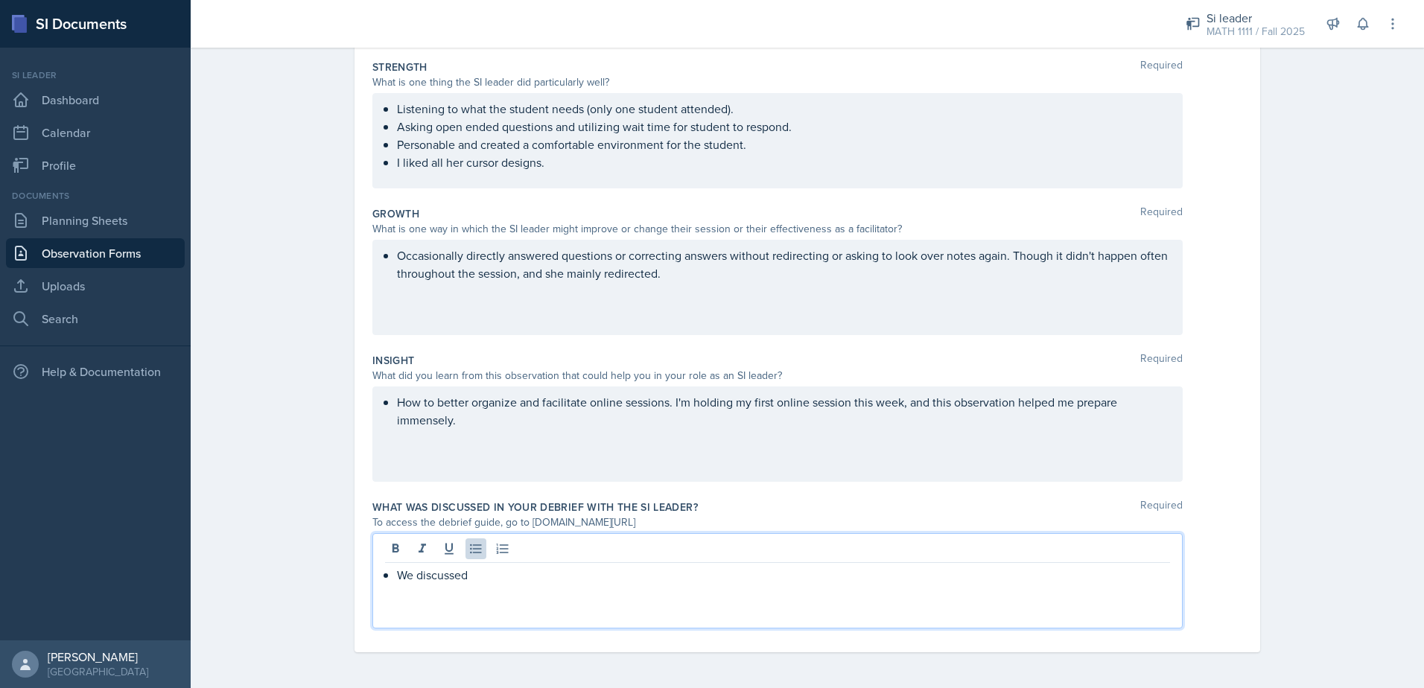
click at [468, 578] on p "We discussed" at bounding box center [783, 575] width 773 height 18
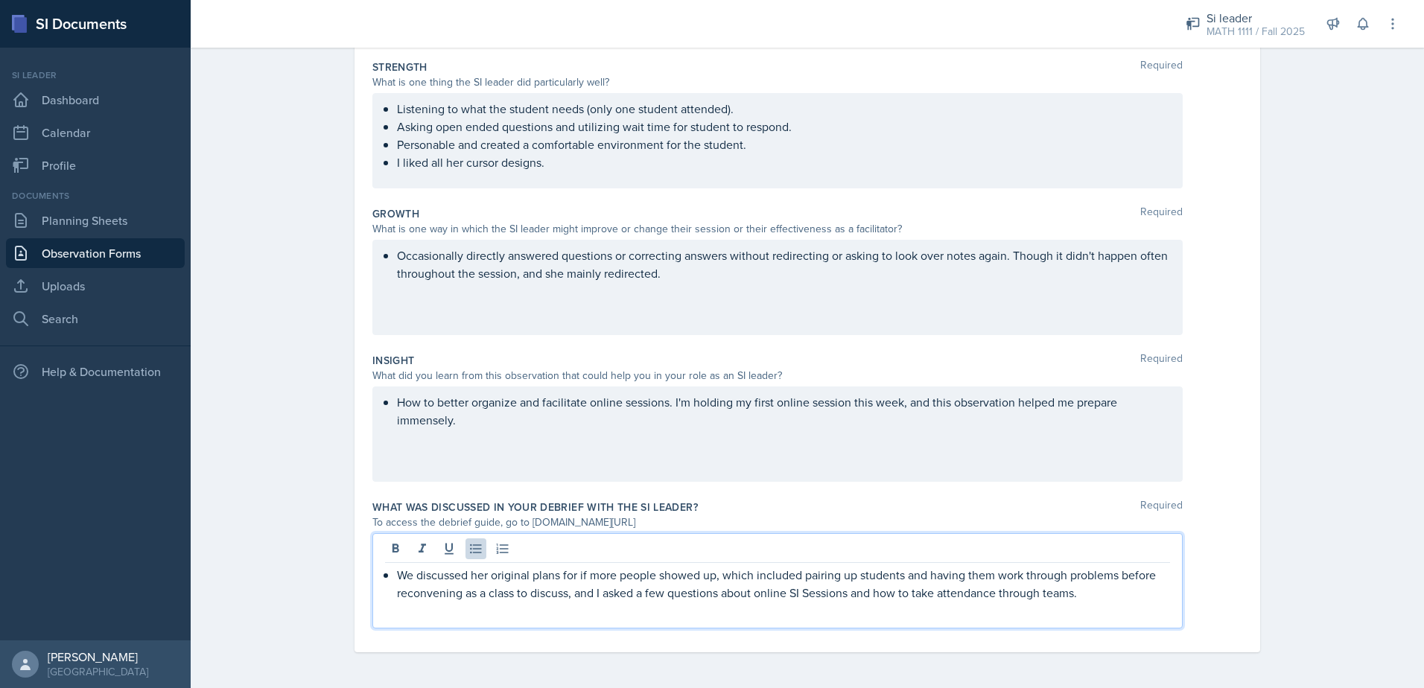
click at [814, 466] on div "How to better organize and facilitate online sessions. I'm holding my first onl…" at bounding box center [778, 434] width 811 height 95
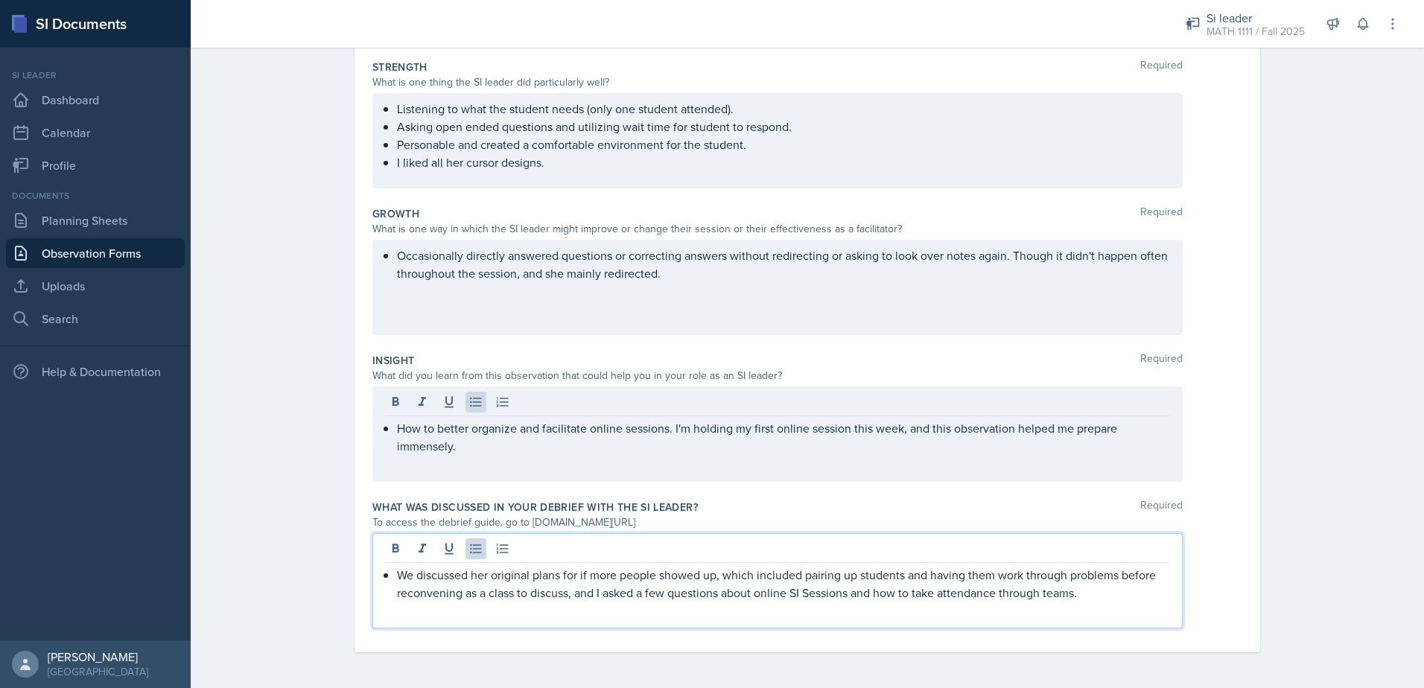
click at [1090, 565] on div "We discussed her original plans for if more people showed up, which included pa…" at bounding box center [778, 580] width 811 height 95
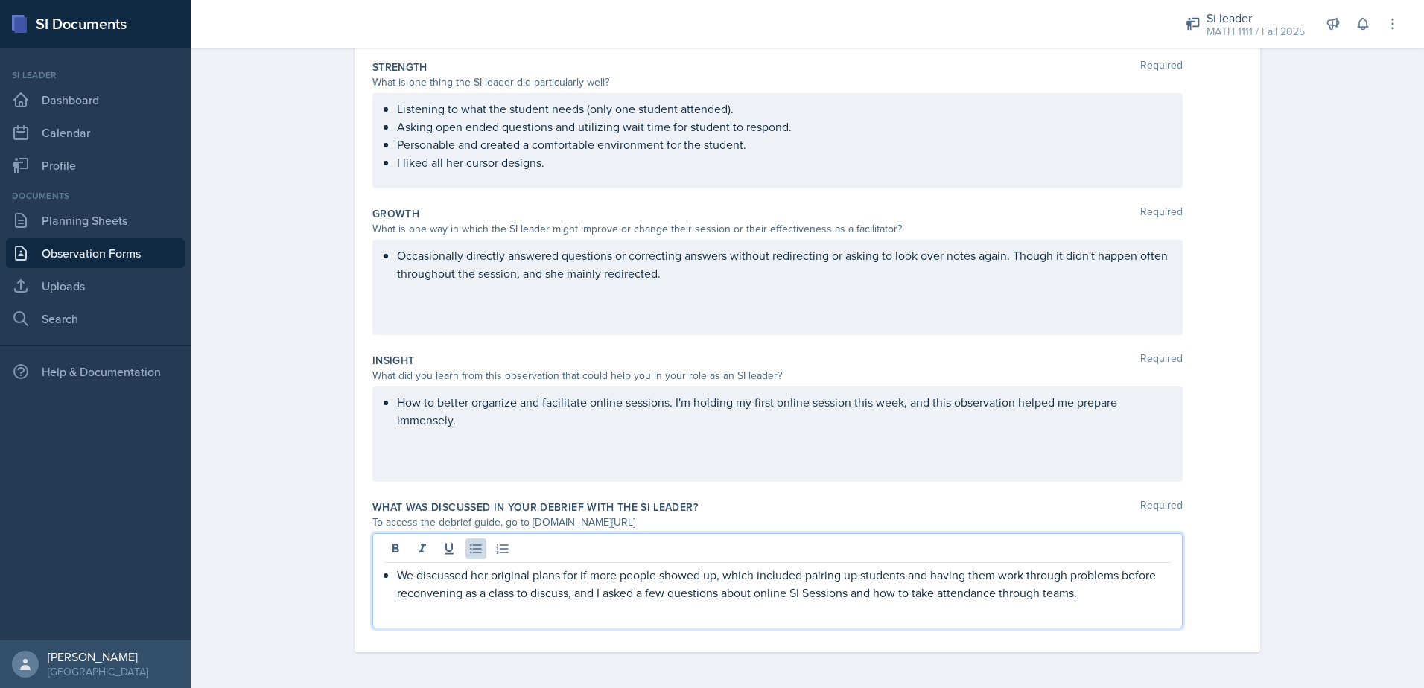
scroll to position [0, 0]
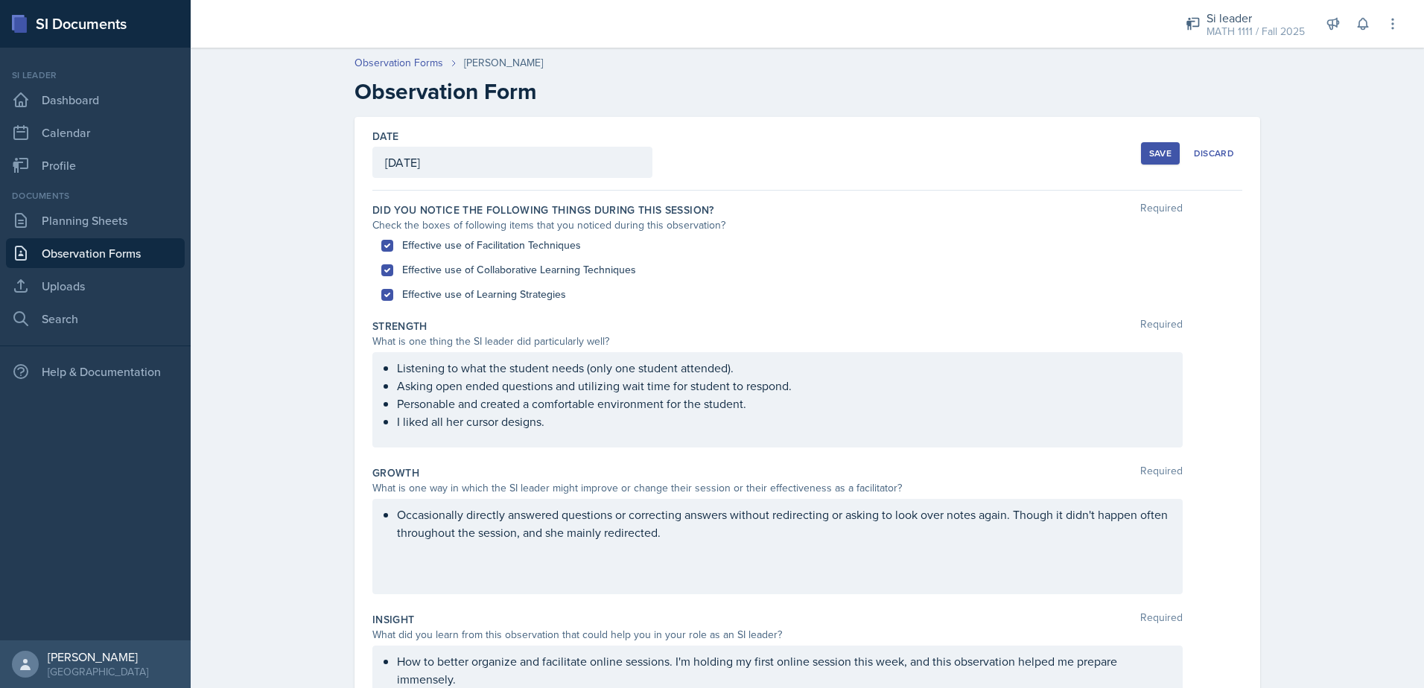
click at [1159, 153] on div "Save" at bounding box center [1161, 154] width 22 height 12
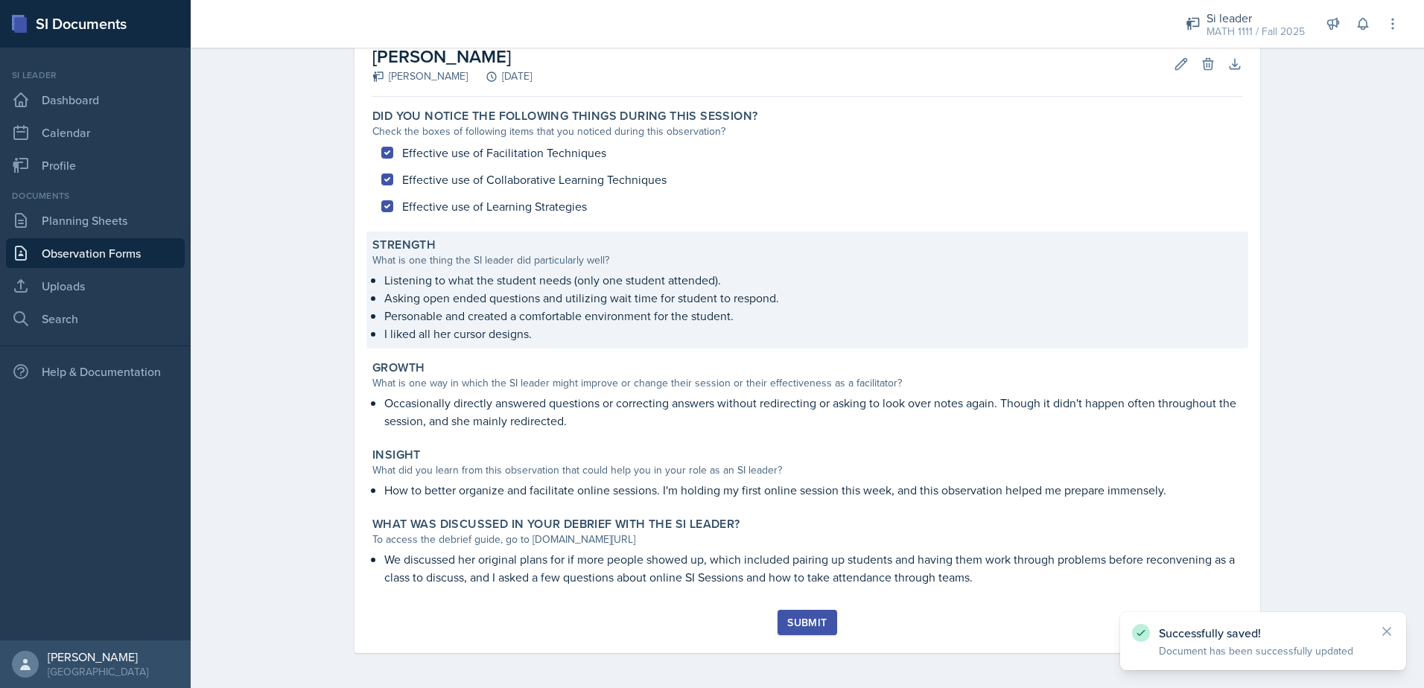
scroll to position [86, 0]
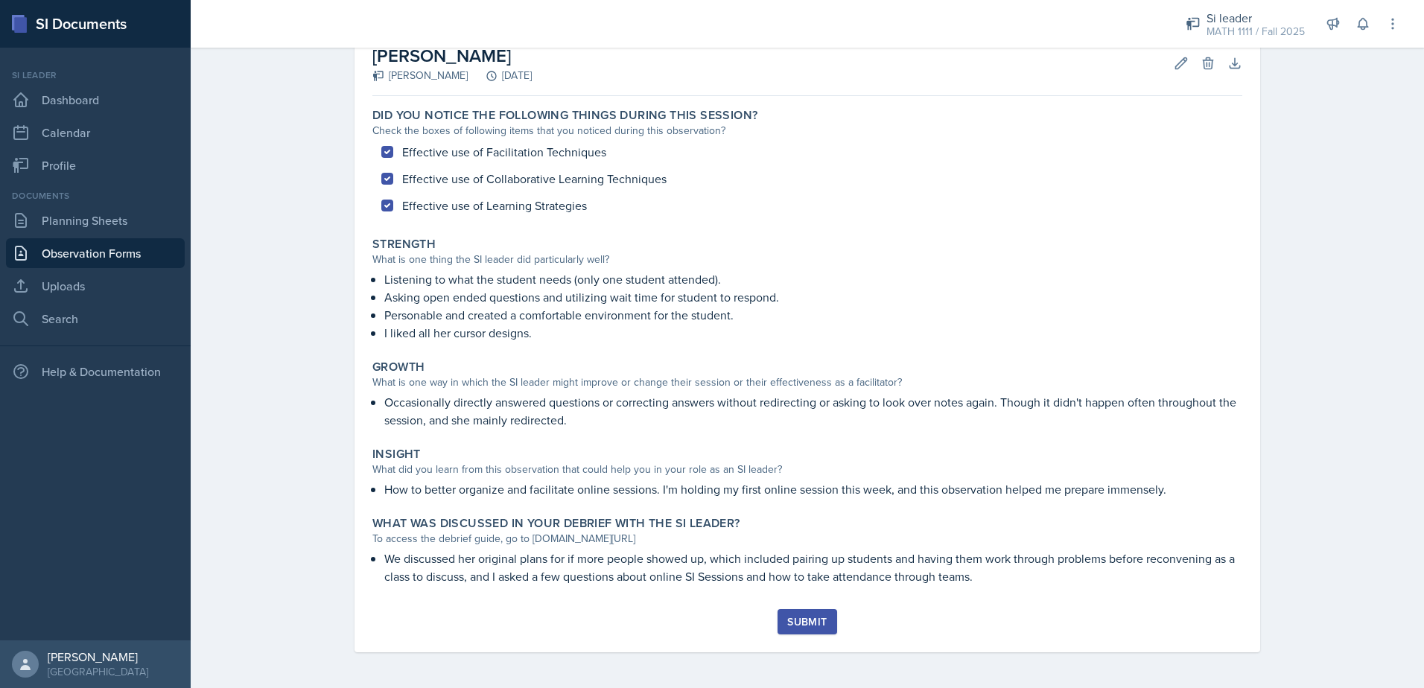
click at [803, 621] on div "Submit" at bounding box center [806, 622] width 39 height 12
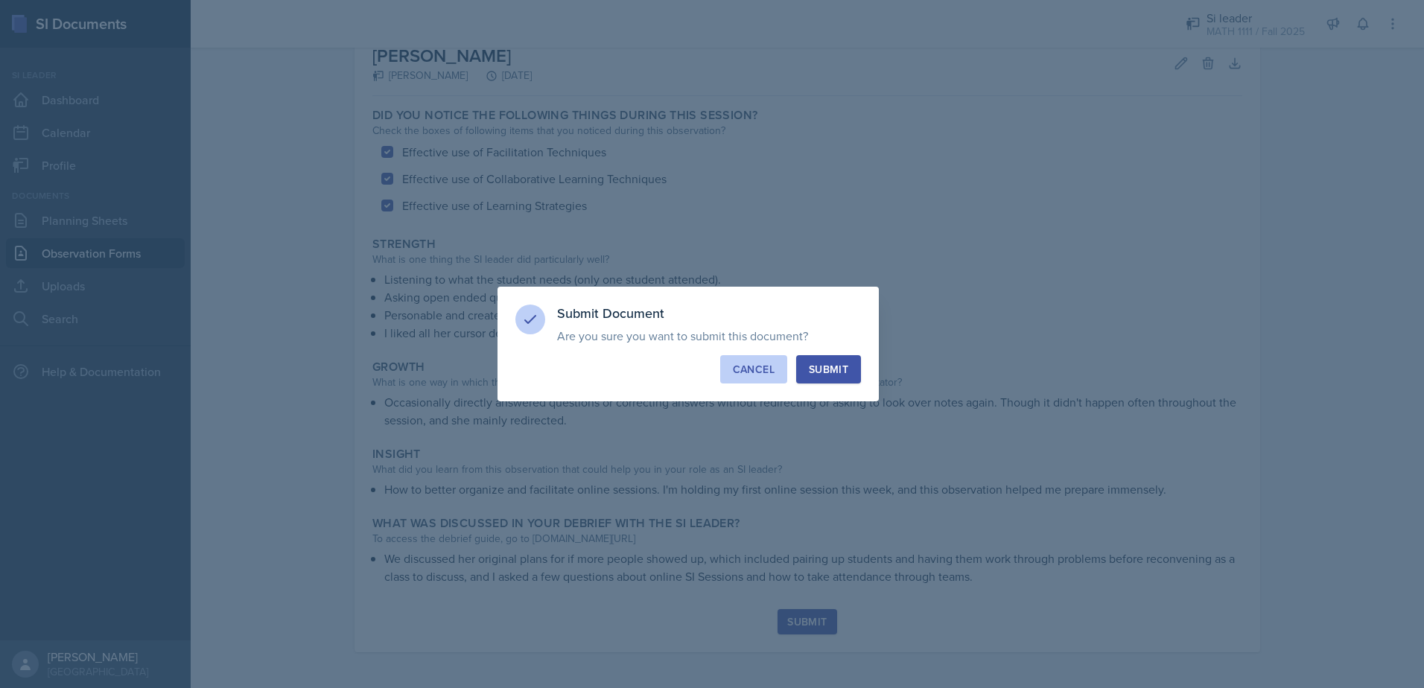
click at [752, 372] on div "Cancel" at bounding box center [754, 369] width 42 height 15
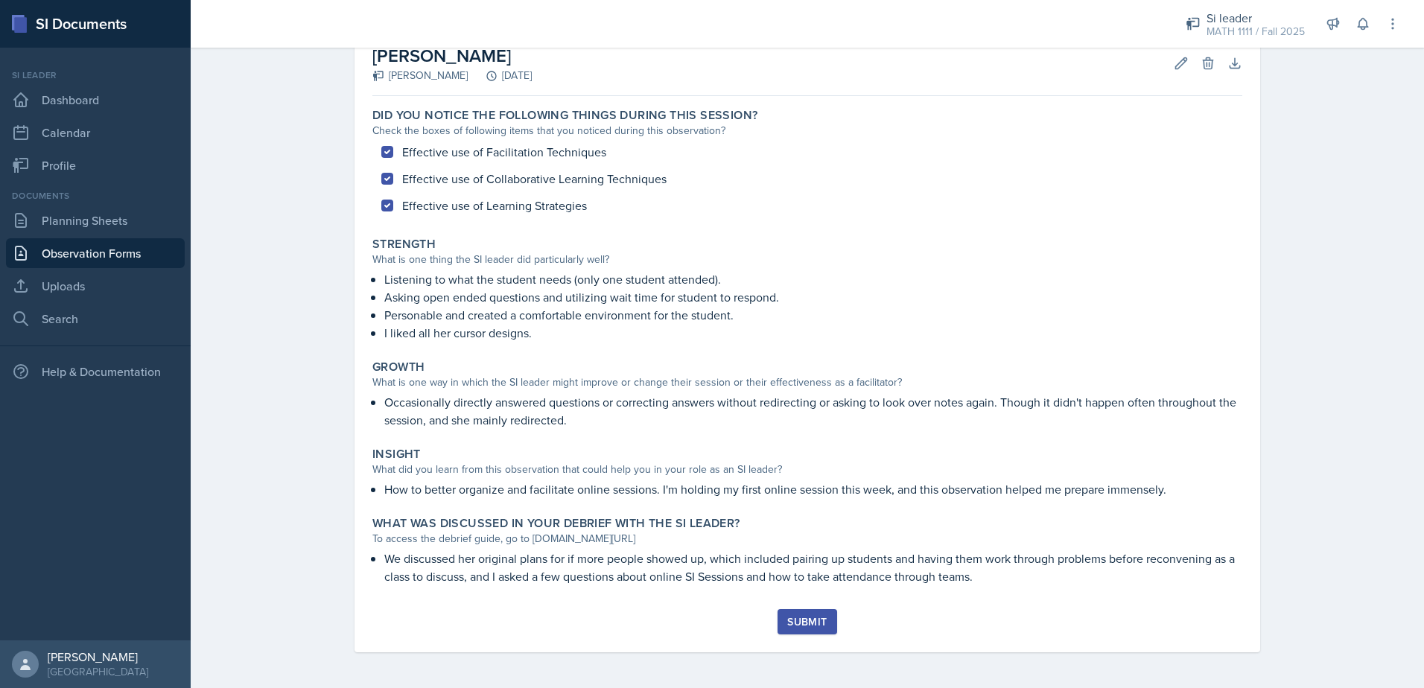
click at [817, 625] on div "Submit" at bounding box center [806, 622] width 39 height 12
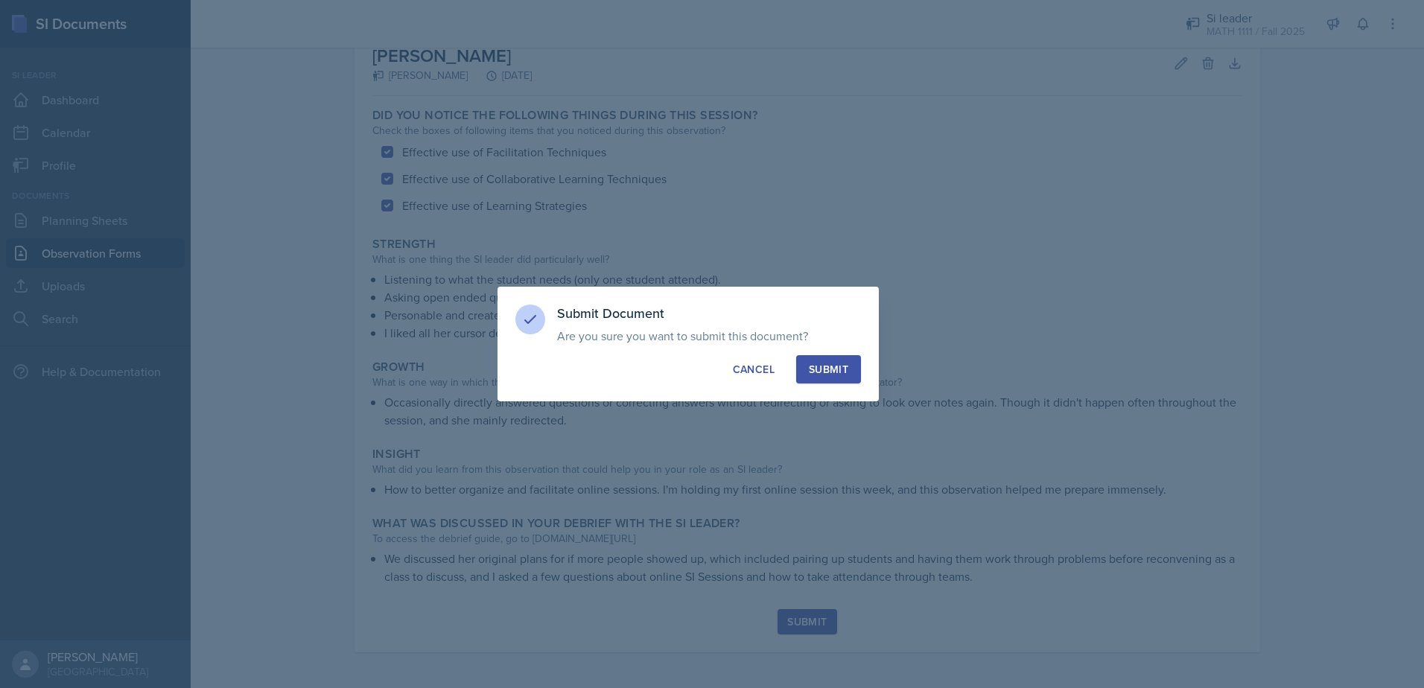
click at [843, 366] on div "Submit" at bounding box center [828, 369] width 39 height 15
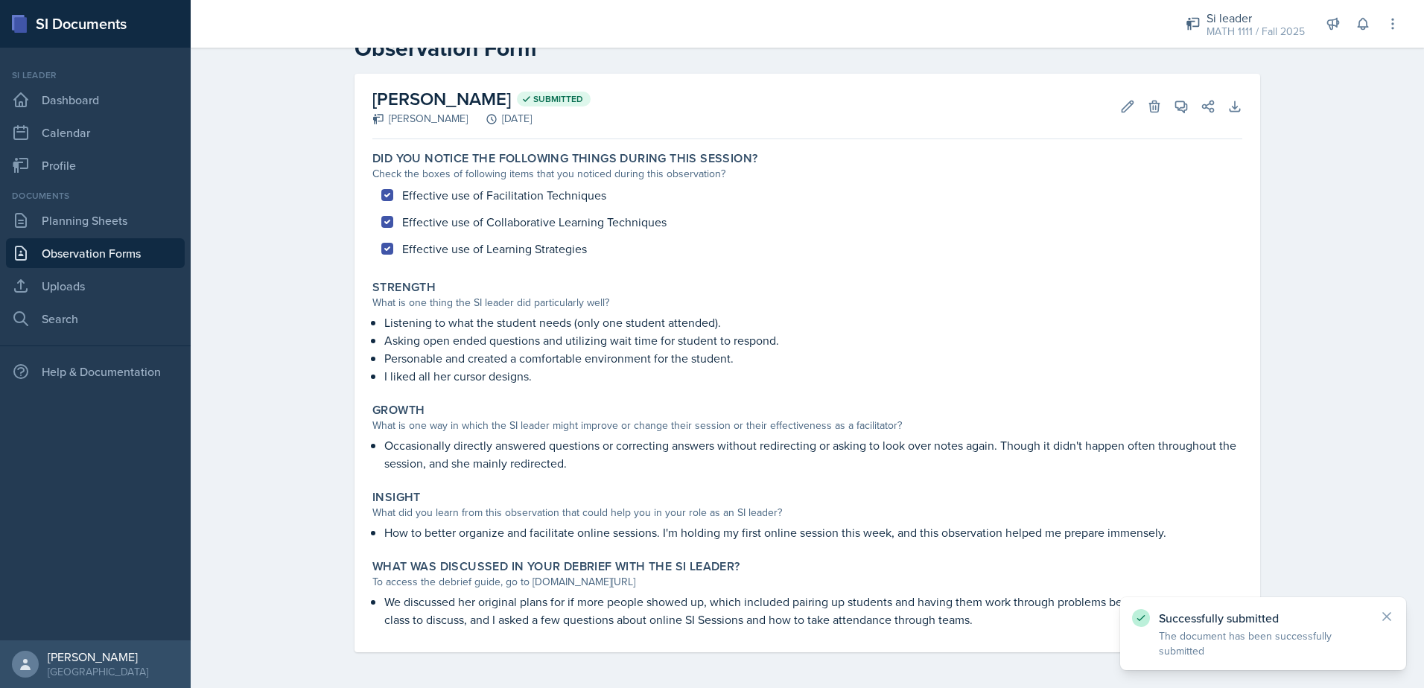
scroll to position [0, 0]
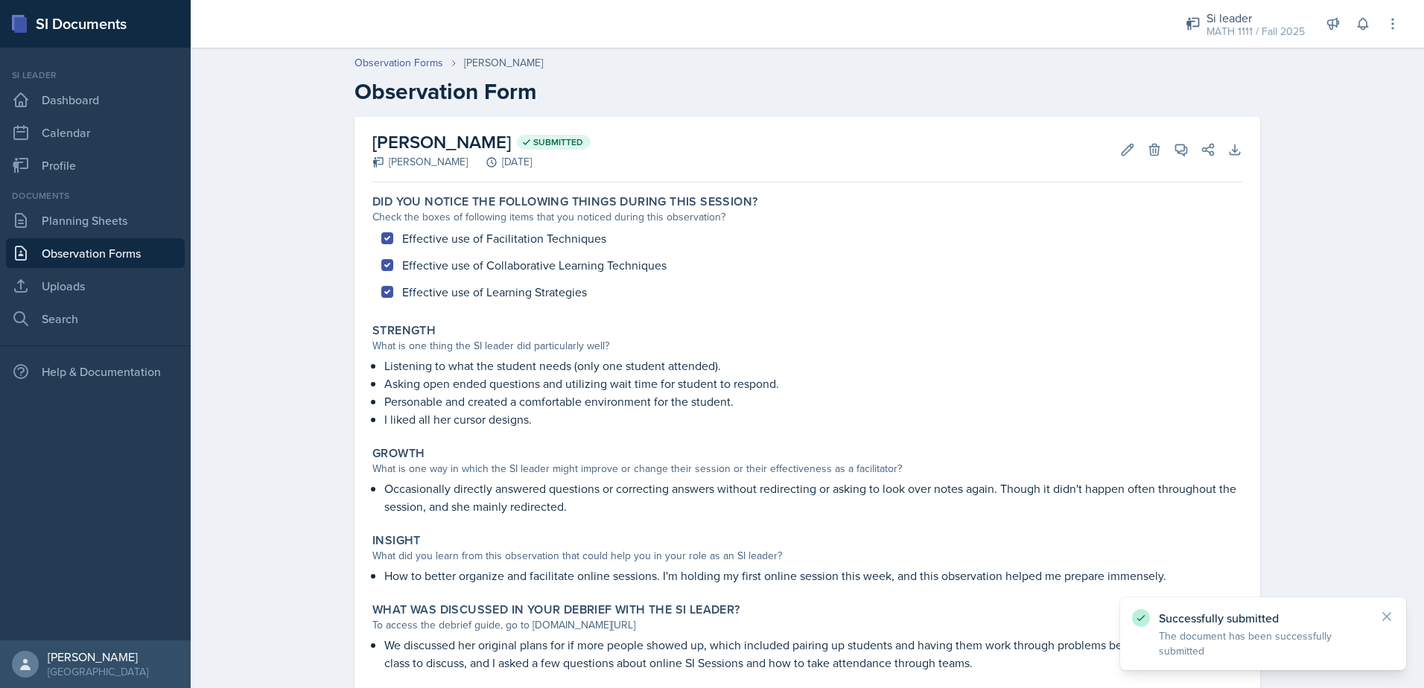
click at [120, 250] on link "Observation Forms" at bounding box center [95, 253] width 179 height 30
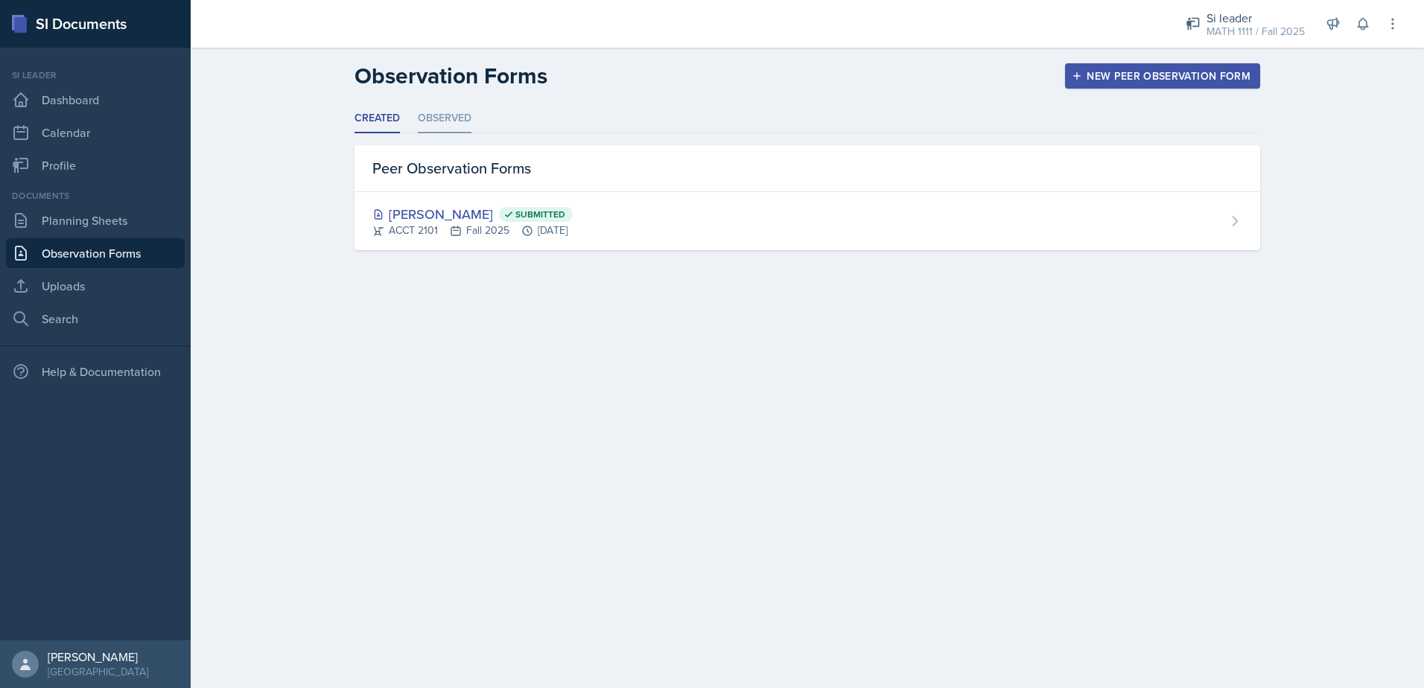
click at [430, 118] on li "Observed" at bounding box center [445, 118] width 54 height 29
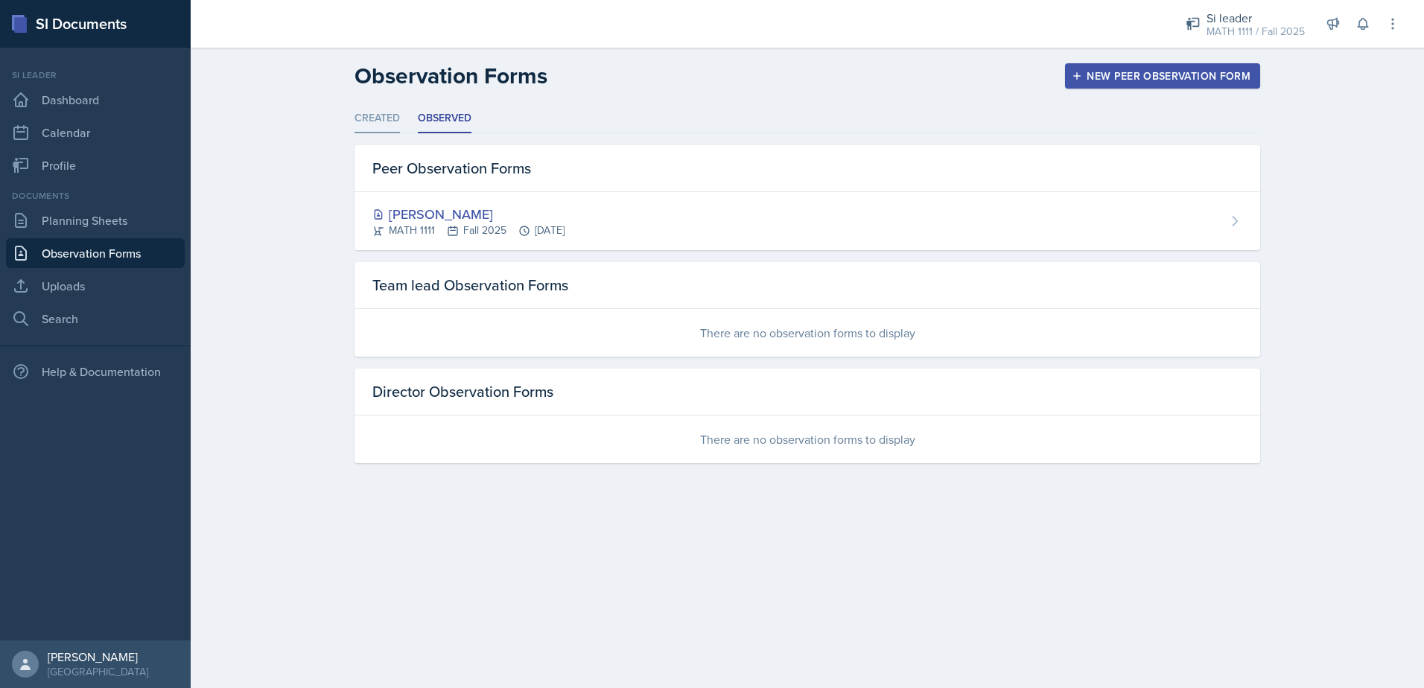
click at [373, 112] on li "Created" at bounding box center [377, 118] width 45 height 29
